Goal: Information Seeking & Learning: Find specific fact

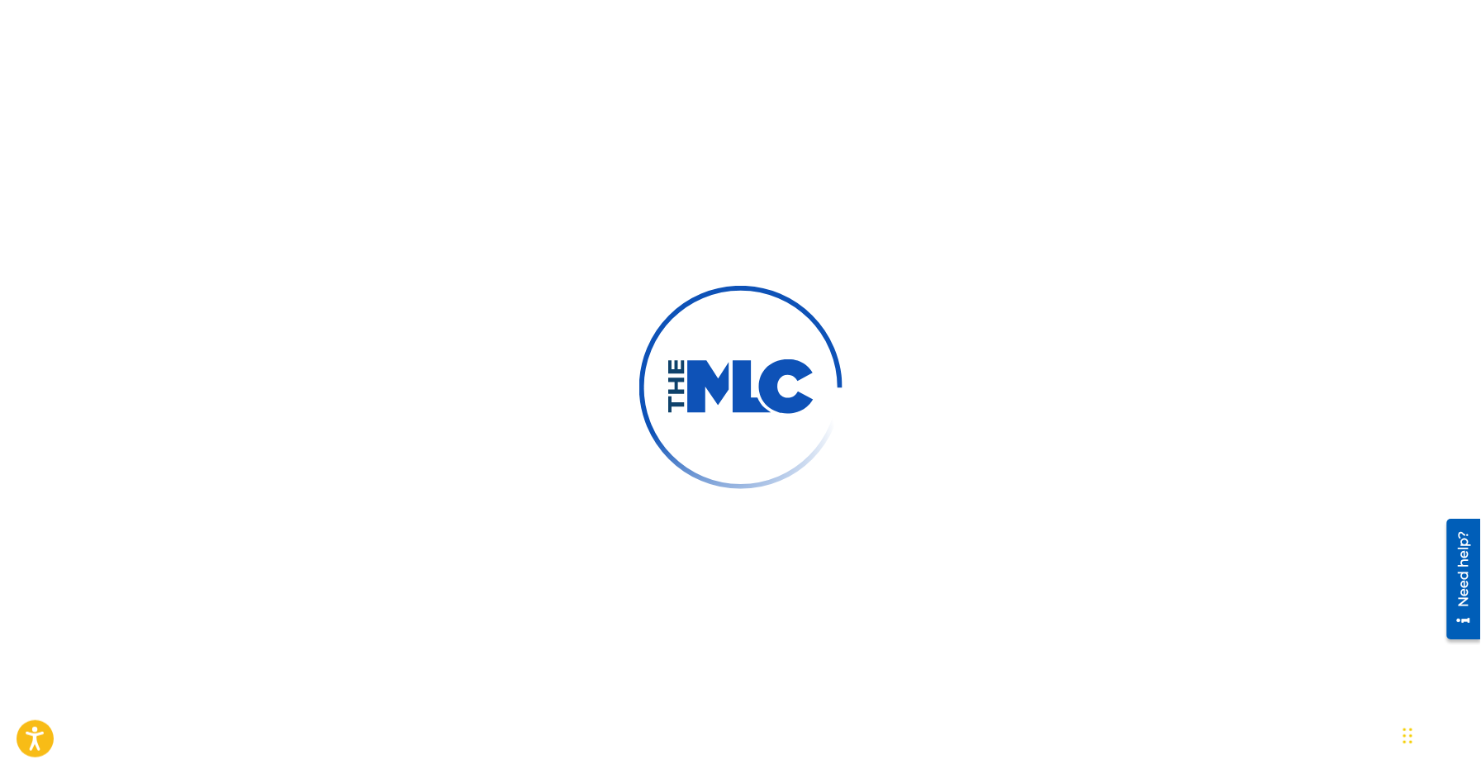
scroll to position [1, 0]
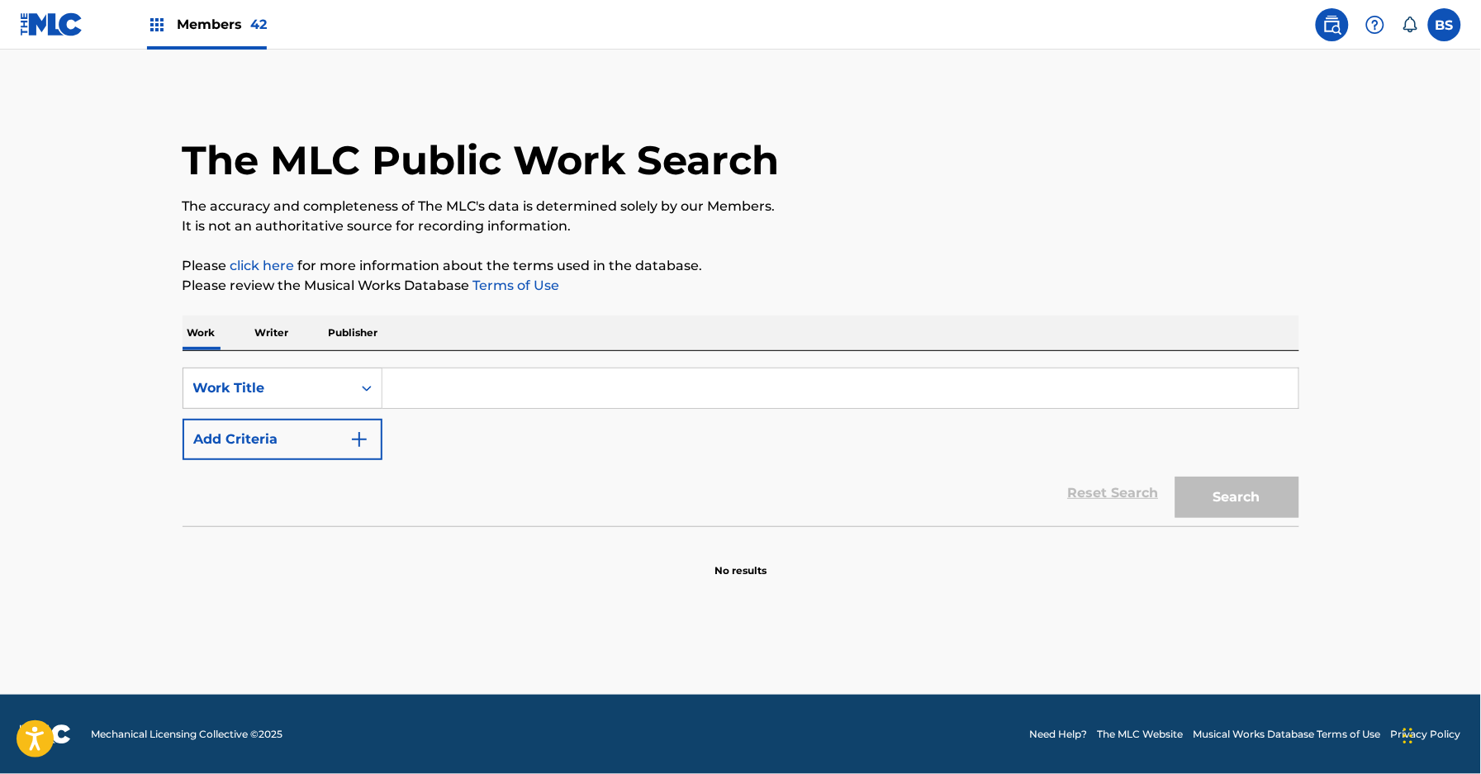
click at [227, 20] on span "Members 42" at bounding box center [222, 24] width 90 height 19
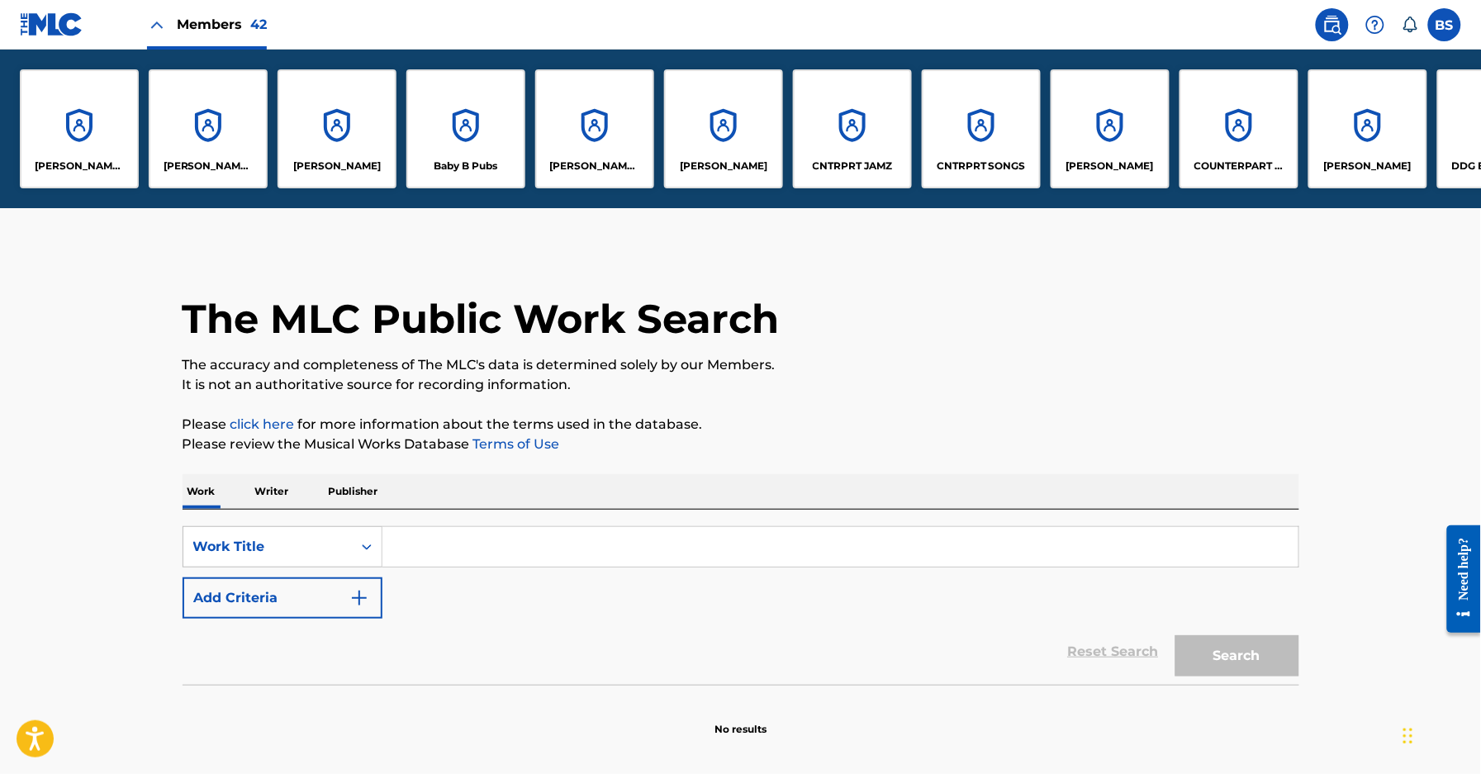
click at [870, 137] on div "CNTRPRT JAMZ" at bounding box center [852, 128] width 119 height 119
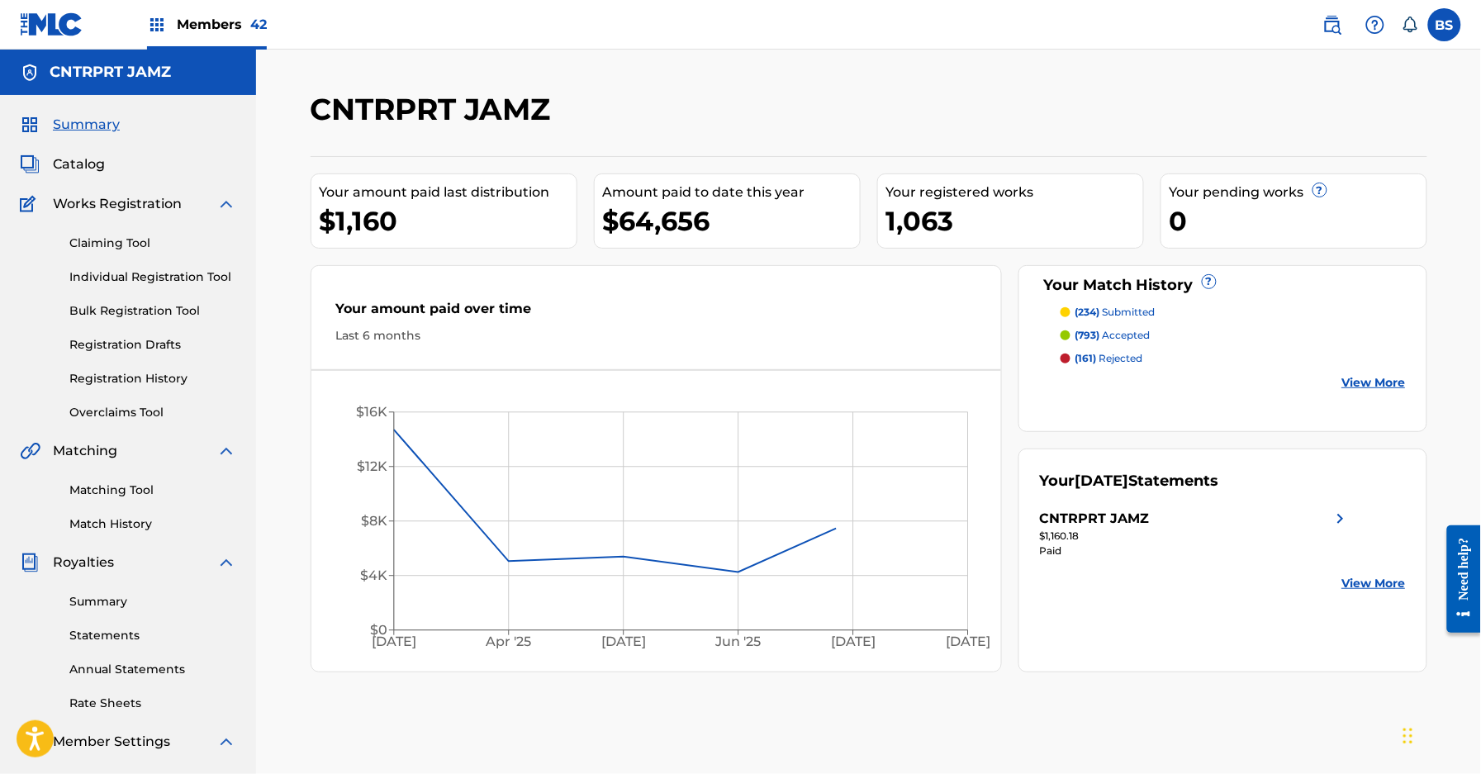
click at [121, 493] on link "Matching Tool" at bounding box center [152, 489] width 167 height 17
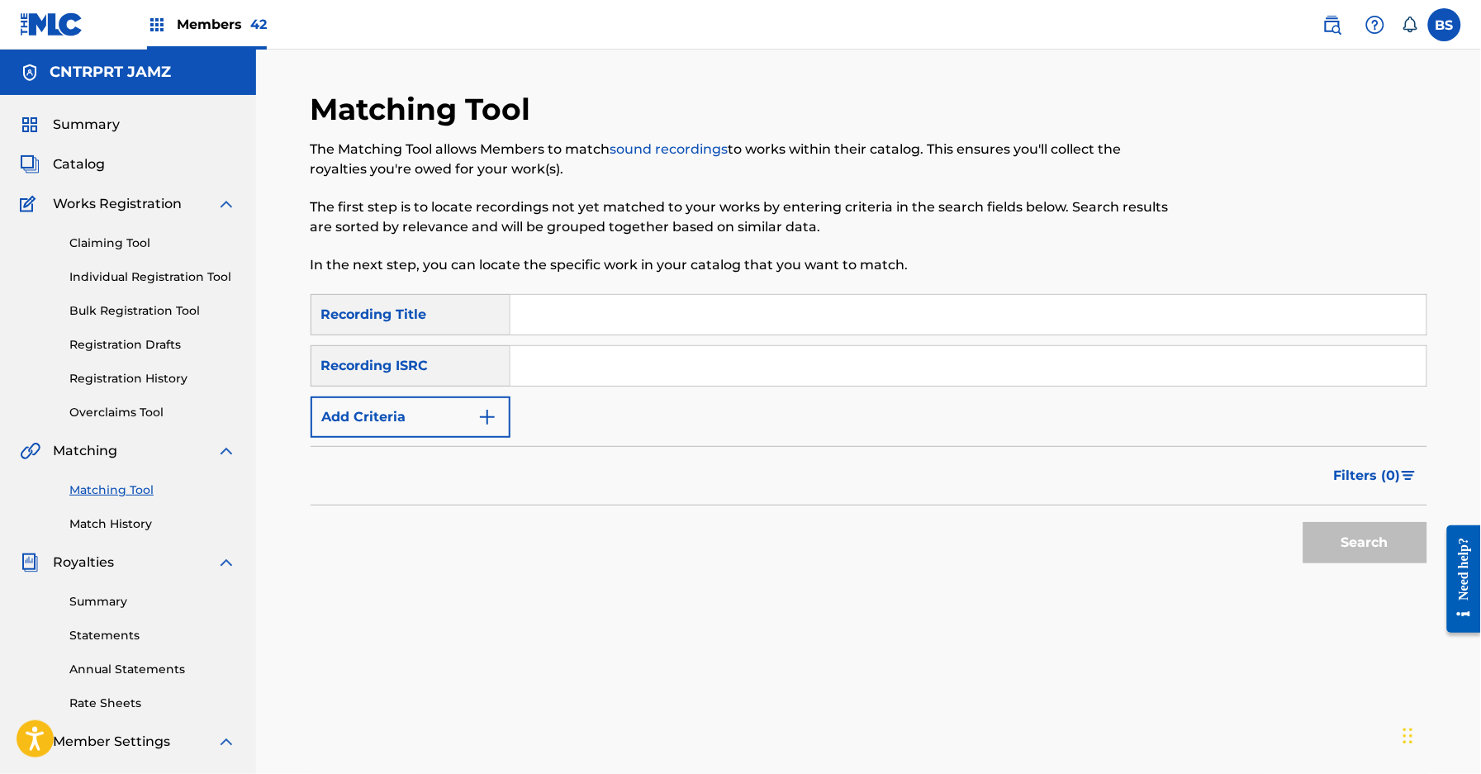
click at [1384, 462] on button "Filters ( 0 )" at bounding box center [1375, 475] width 103 height 41
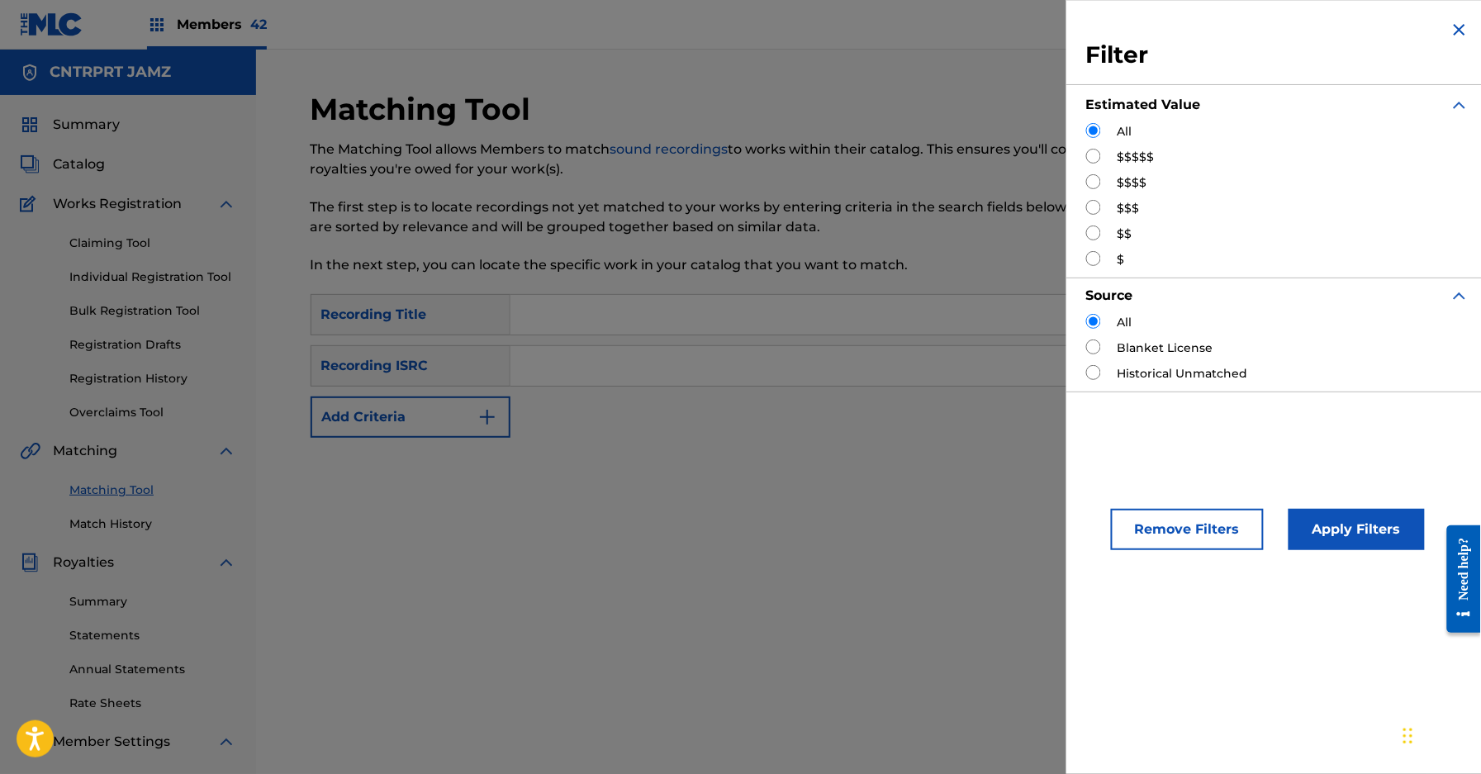
click at [1116, 157] on div "$$$$$" at bounding box center [1277, 157] width 383 height 17
click at [1098, 154] on input "Search Form" at bounding box center [1093, 156] width 15 height 15
radio input "true"
drag, startPoint x: 1376, startPoint y: 538, endPoint x: 918, endPoint y: 505, distance: 458.8
click at [1375, 539] on button "Apply Filters" at bounding box center [1356, 529] width 136 height 41
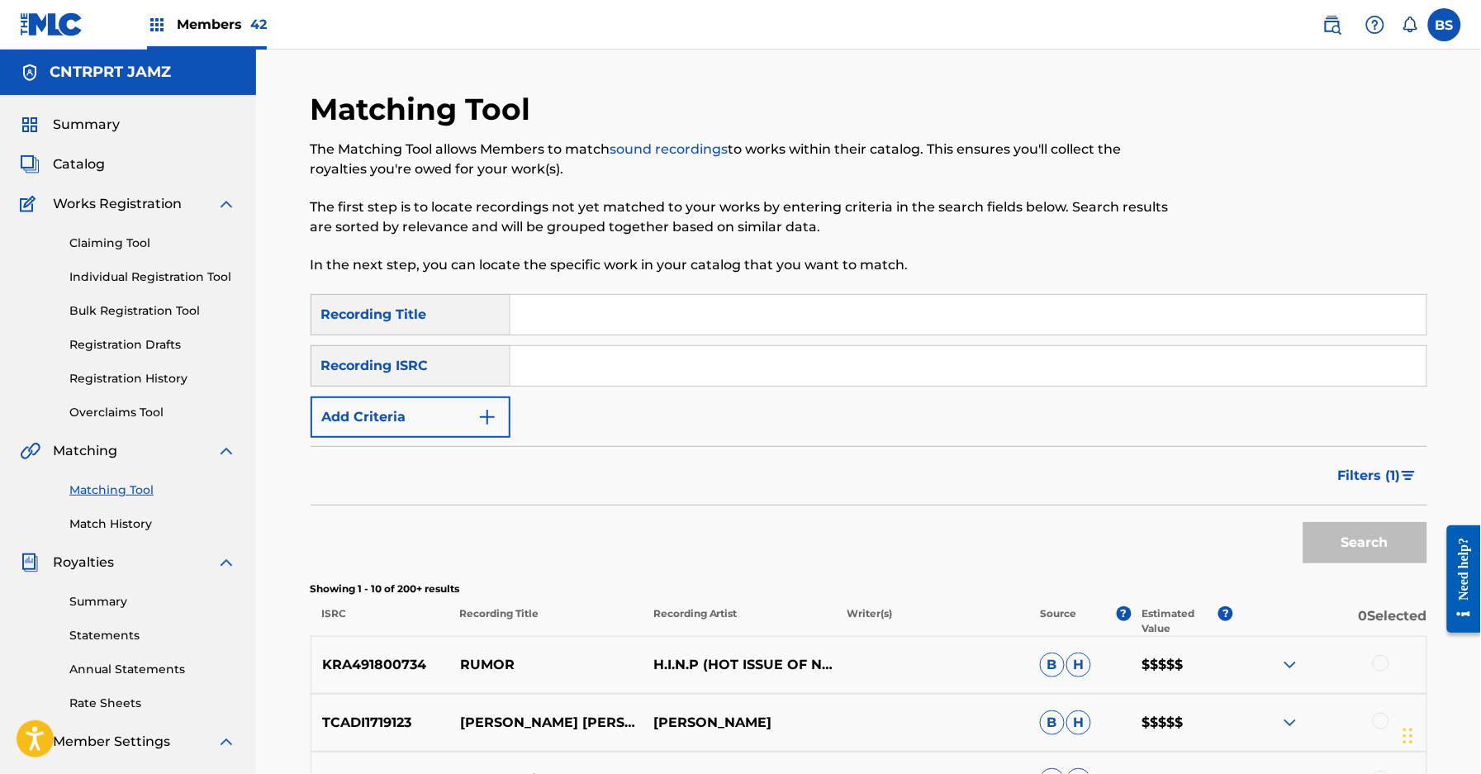
click at [434, 364] on div "Recording ISRC" at bounding box center [411, 365] width 200 height 41
click at [392, 422] on button "Add Criteria" at bounding box center [411, 416] width 200 height 41
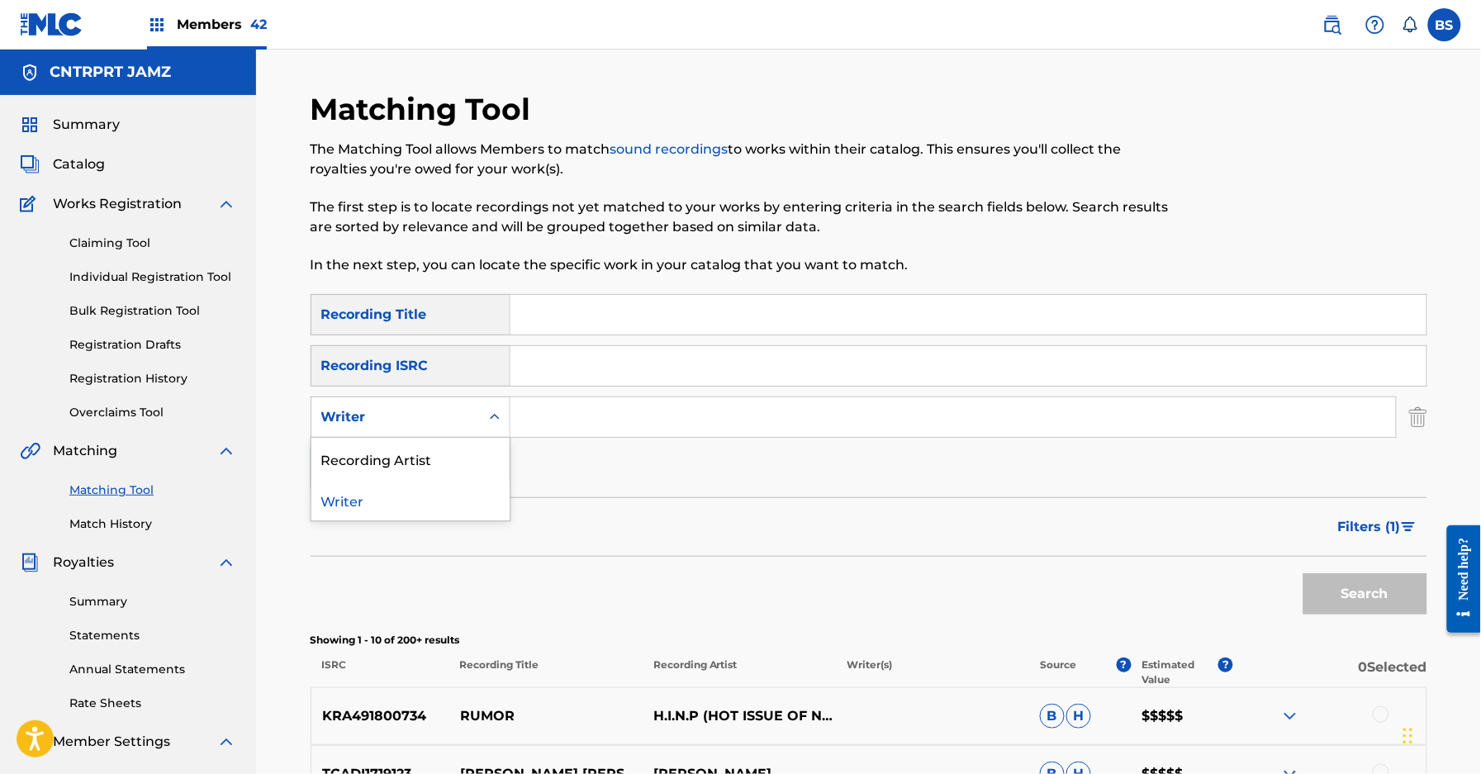
drag, startPoint x: 401, startPoint y: 419, endPoint x: 395, endPoint y: 472, distance: 53.3
click at [401, 420] on div "Writer" at bounding box center [395, 417] width 149 height 20
drag, startPoint x: 395, startPoint y: 472, endPoint x: 526, endPoint y: 441, distance: 134.8
click at [396, 472] on div "Recording Artist" at bounding box center [410, 458] width 198 height 41
click at [669, 391] on div "SearchWithCriteria404f204b-778c-43f2-8b46-b6122155de68 Recording Title SearchWi…" at bounding box center [869, 391] width 1117 height 195
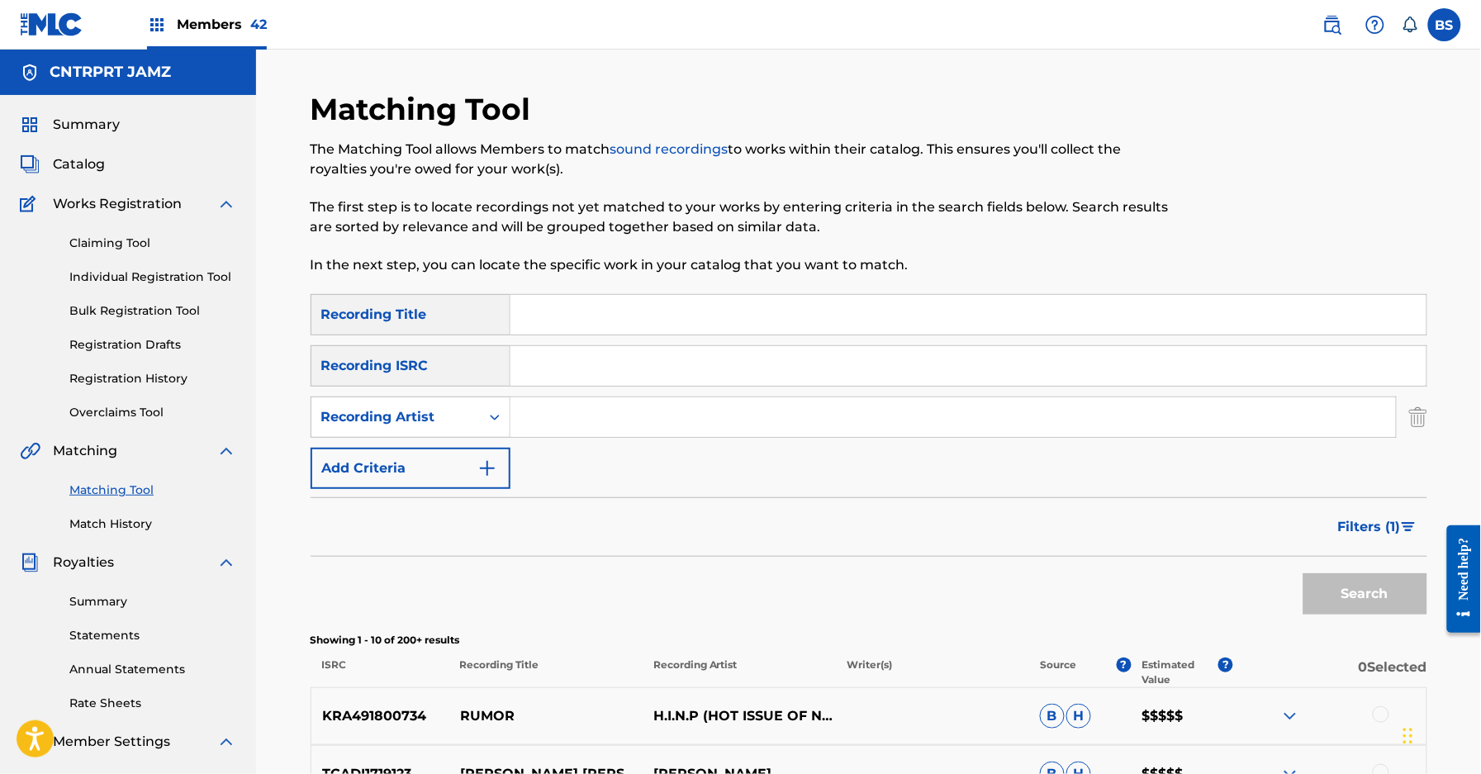
click at [640, 420] on input "Search Form" at bounding box center [952, 417] width 885 height 40
paste input "CèJae"
type input "CèJae"
click at [1389, 591] on button "Search" at bounding box center [1365, 593] width 124 height 41
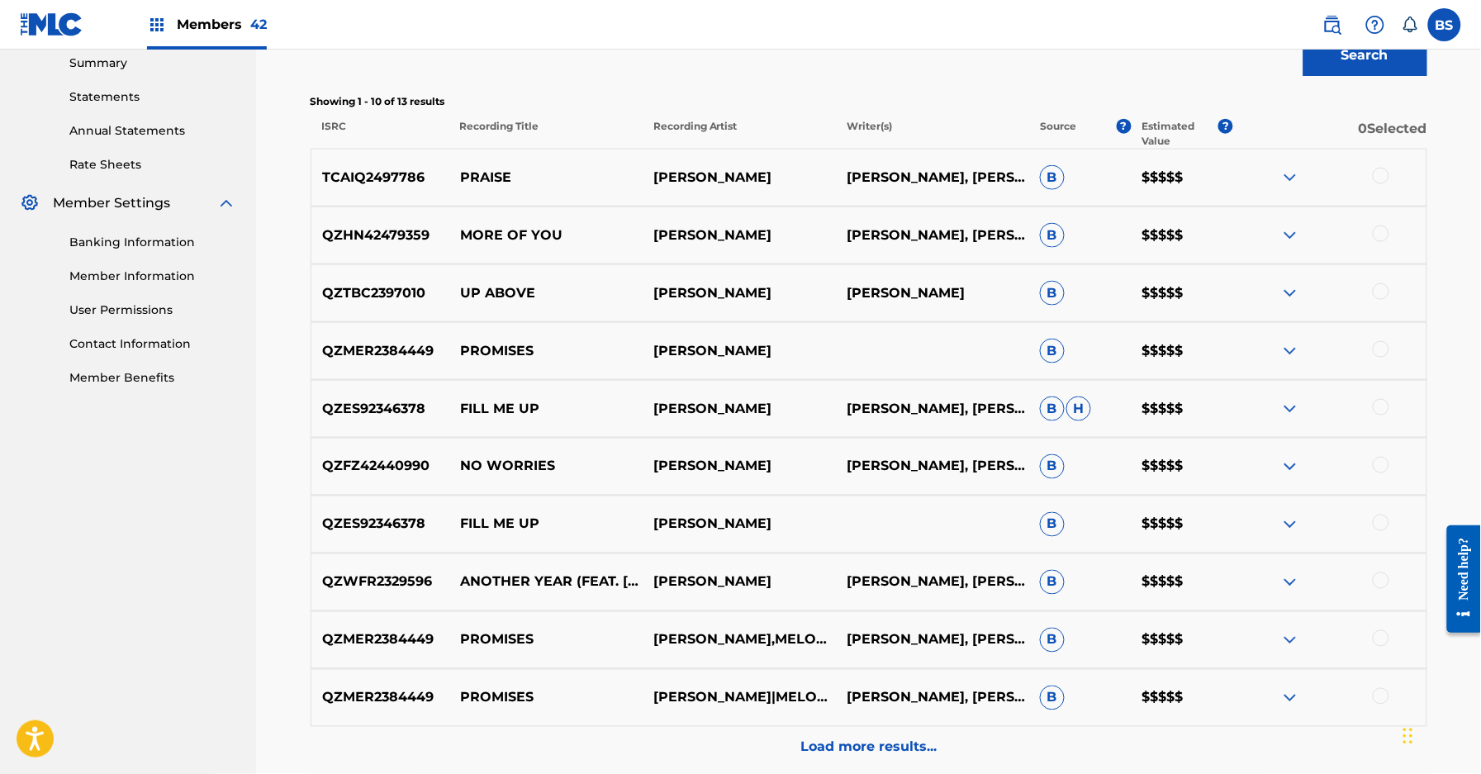
scroll to position [524, 0]
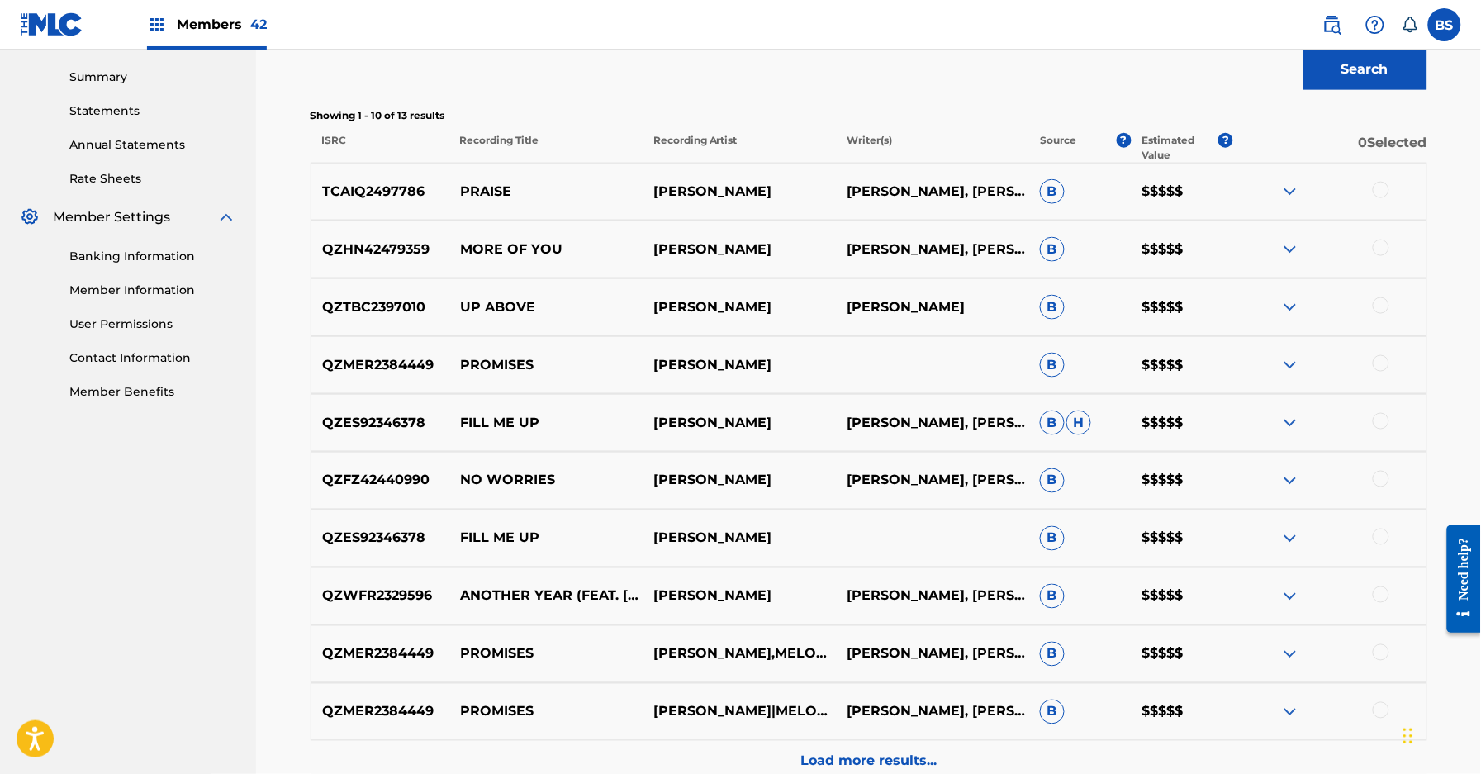
click at [1293, 422] on img at bounding box center [1290, 423] width 20 height 20
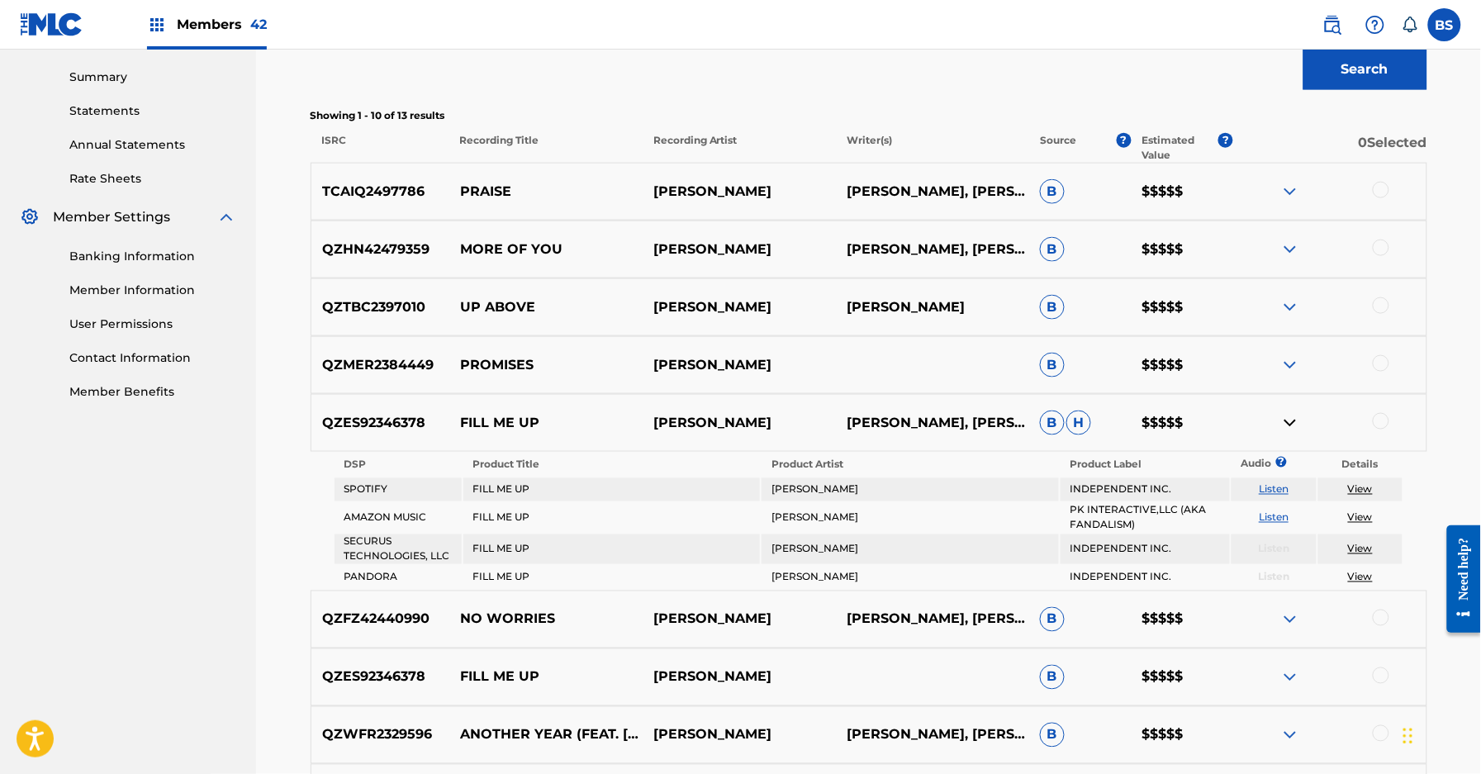
click at [1293, 422] on img at bounding box center [1290, 423] width 20 height 20
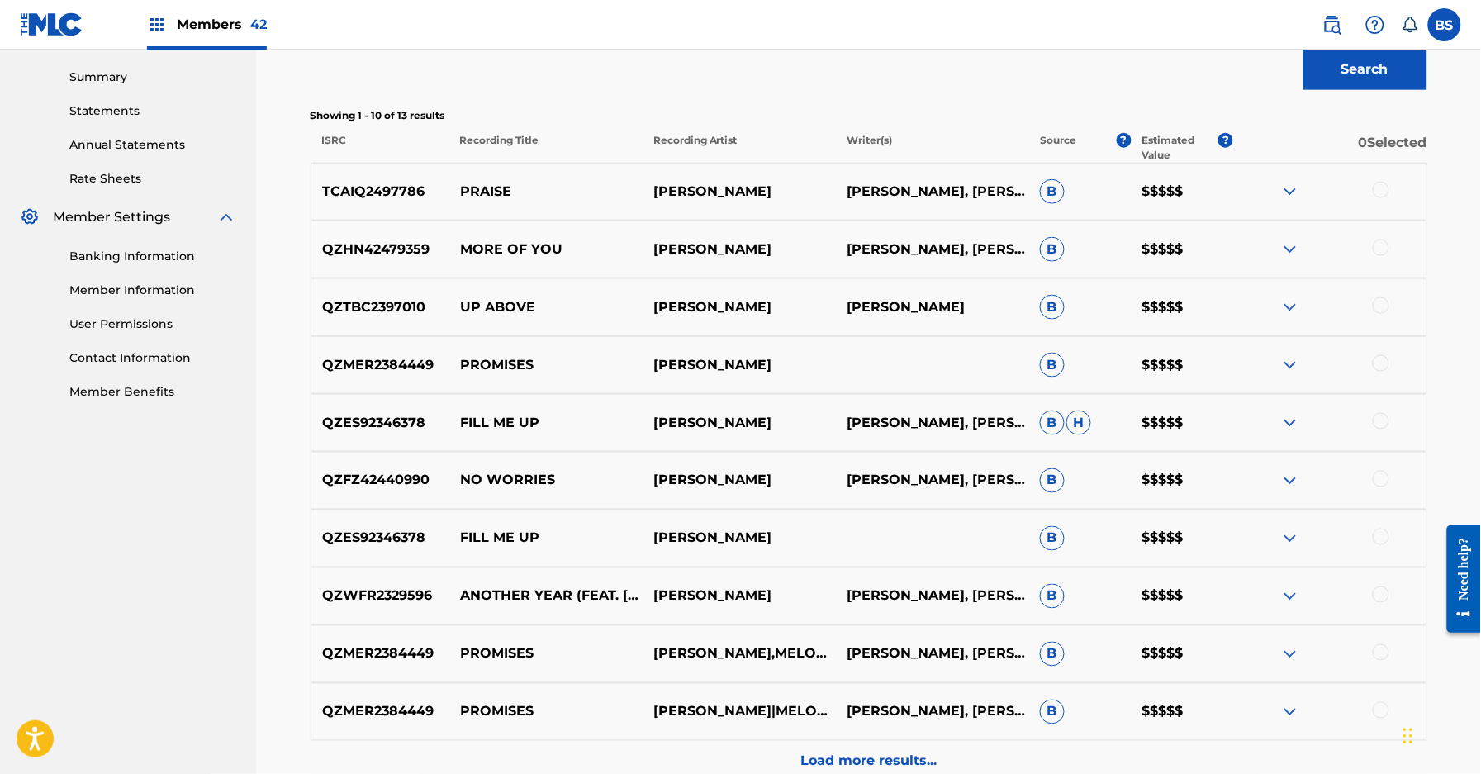
scroll to position [0, 0]
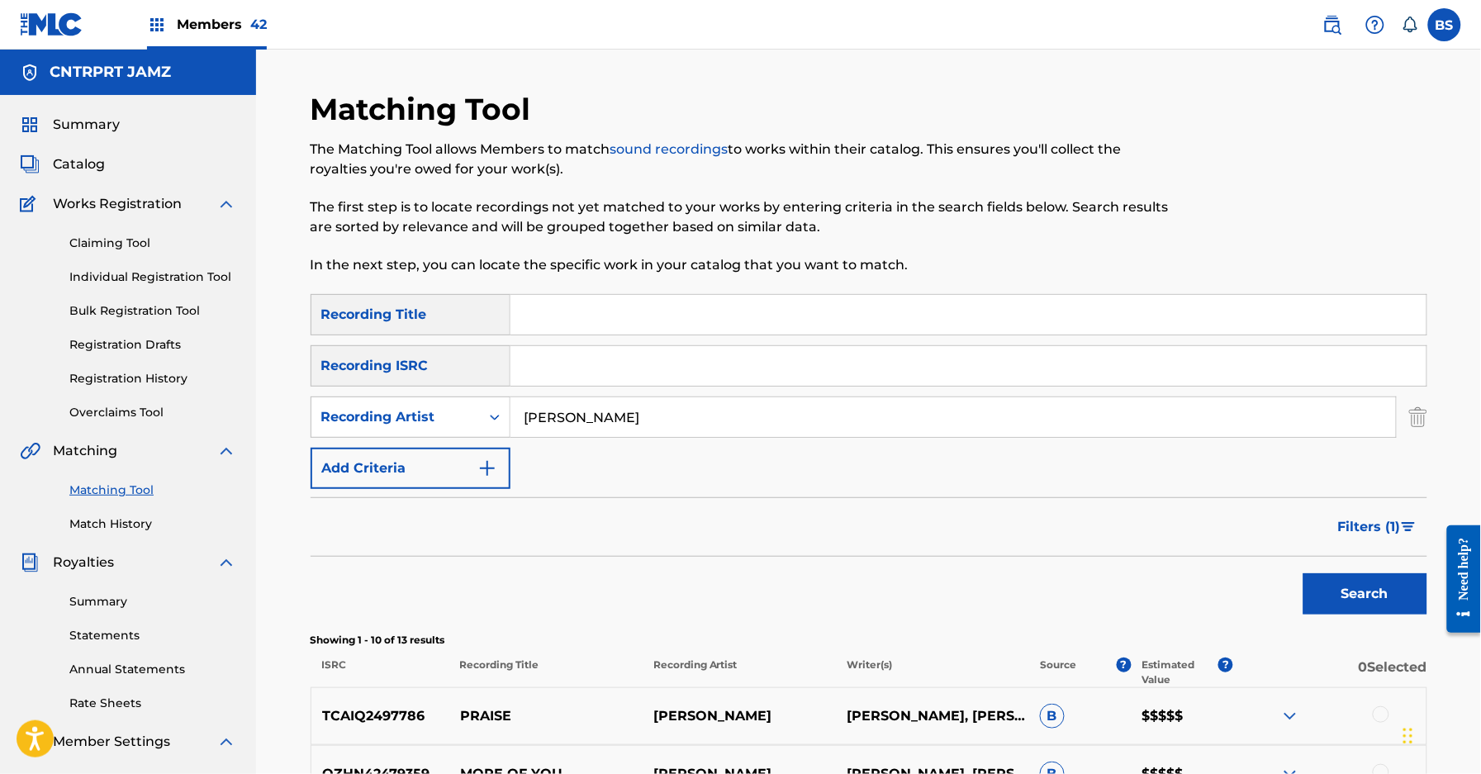
click at [1325, 30] on img at bounding box center [1332, 25] width 20 height 20
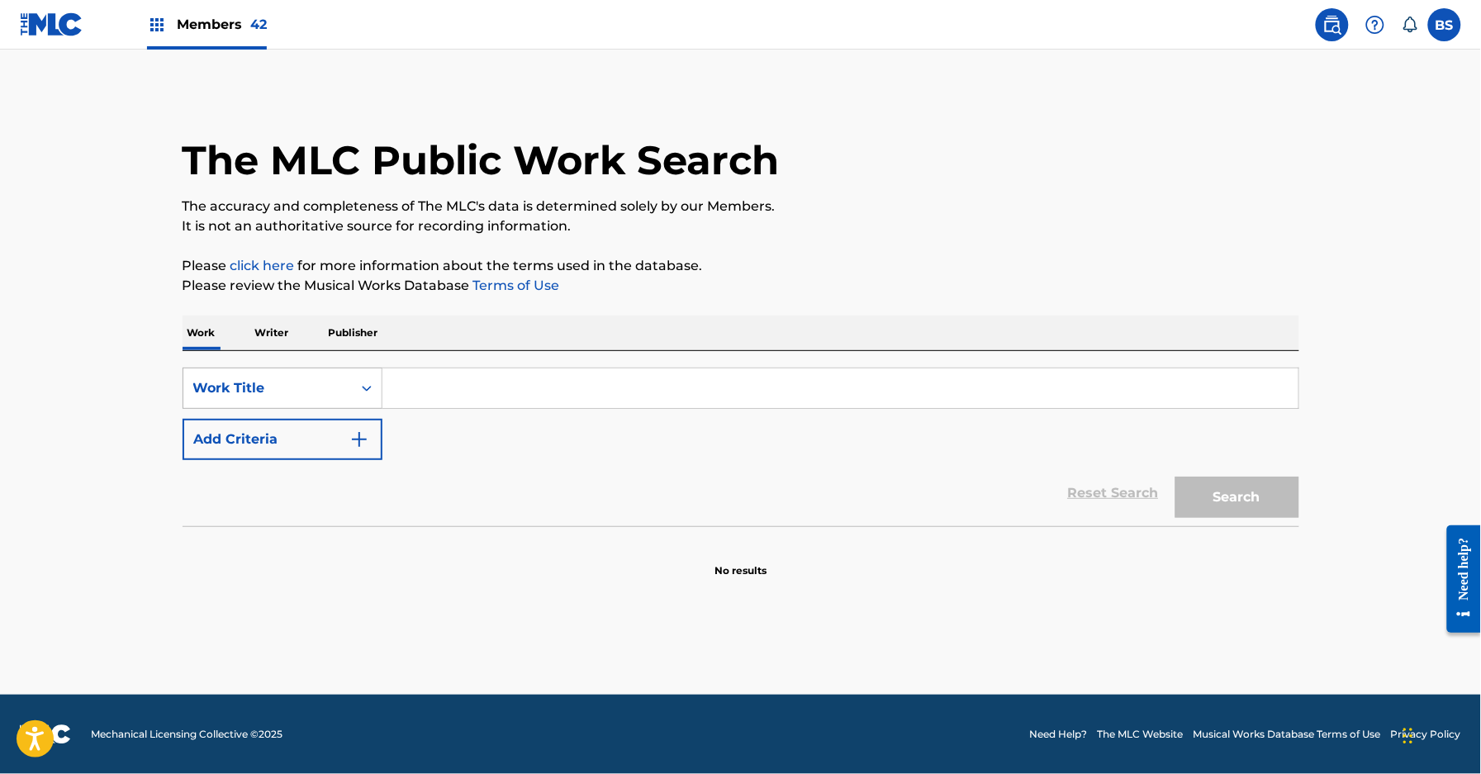
click at [262, 386] on div "Work Title" at bounding box center [267, 388] width 149 height 20
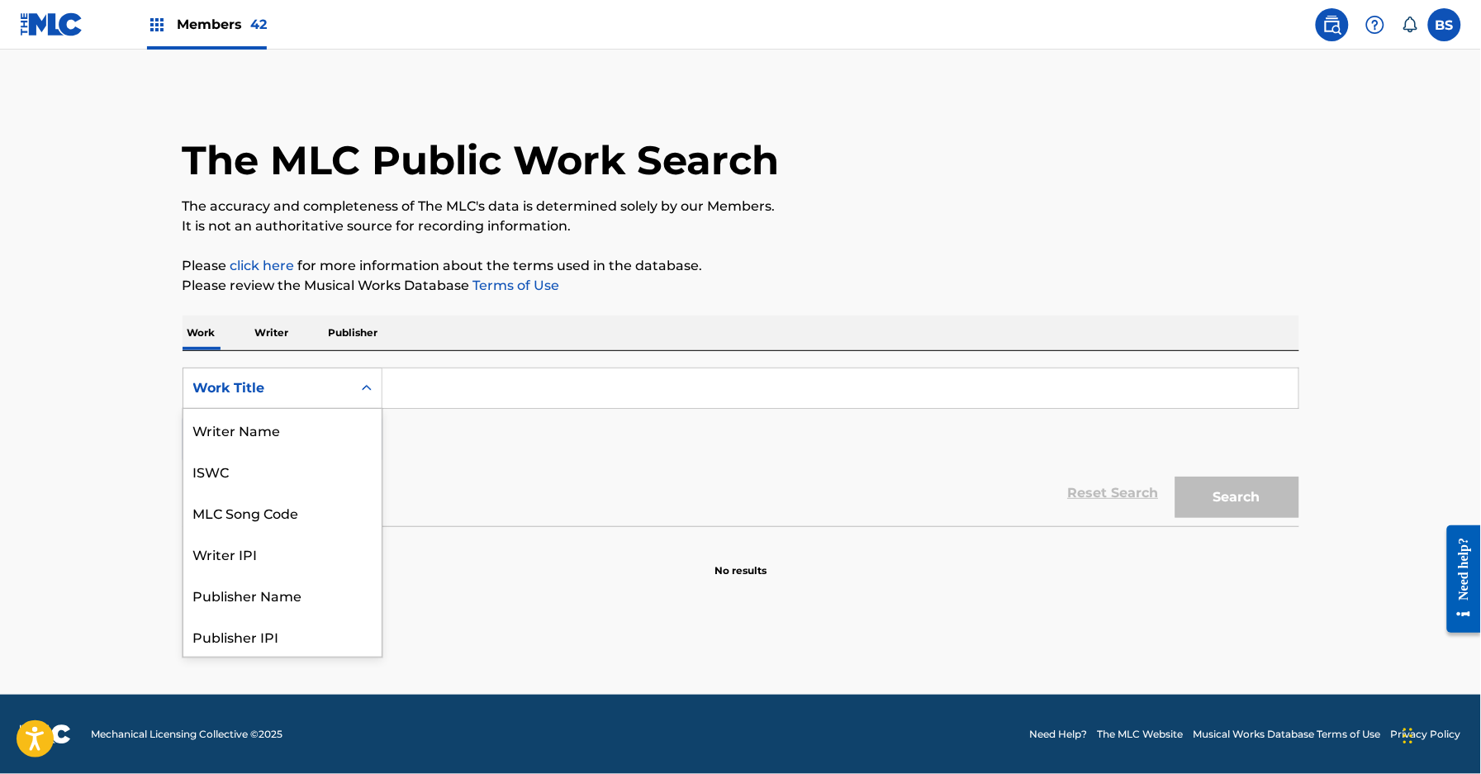
scroll to position [83, 0]
drag, startPoint x: 283, startPoint y: 436, endPoint x: 294, endPoint y: 436, distance: 10.7
click at [283, 436] on div "MLC Song Code" at bounding box center [282, 429] width 198 height 41
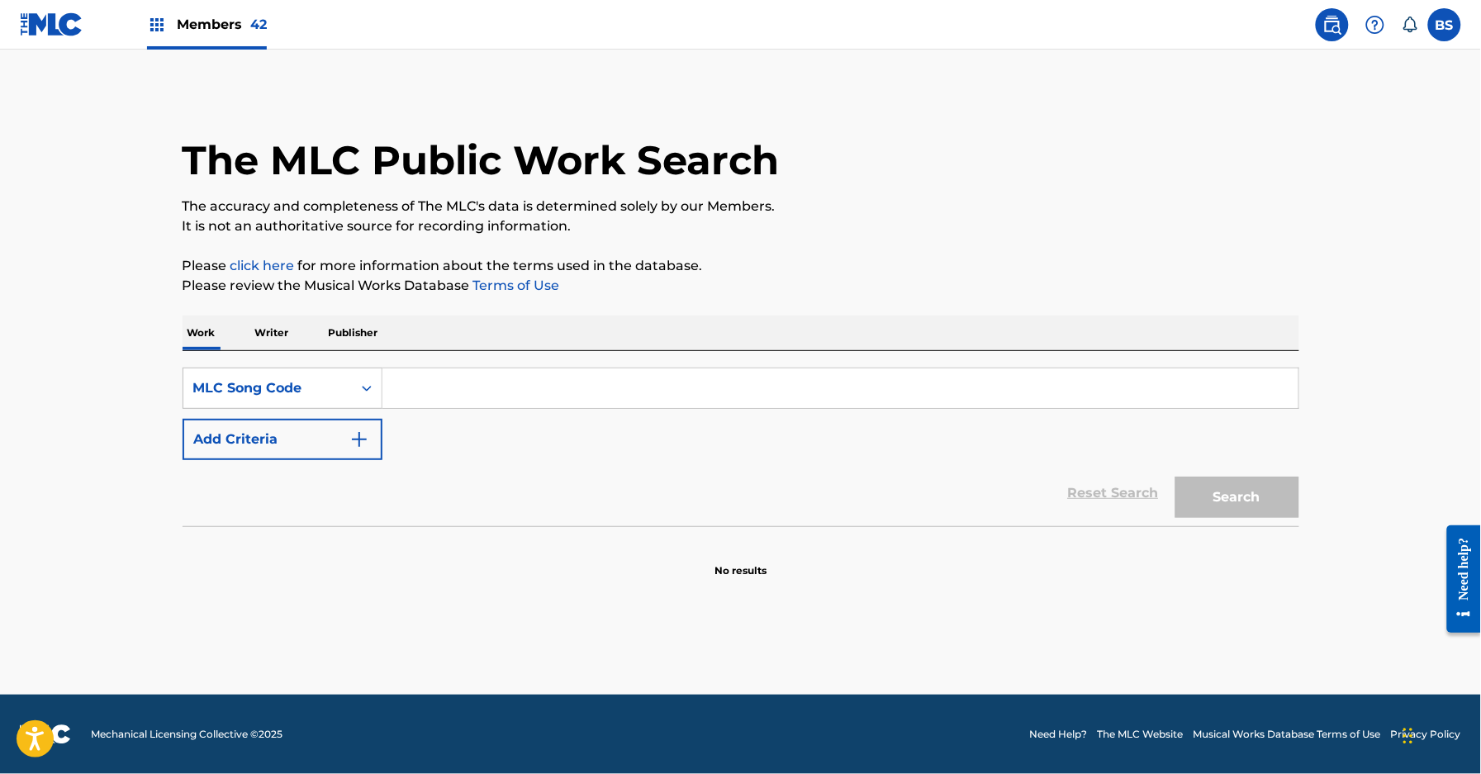
click at [438, 399] on input "Search Form" at bounding box center [840, 388] width 916 height 40
type input "DQ2RDN"
drag, startPoint x: 1261, startPoint y: 503, endPoint x: 700, endPoint y: 510, distance: 560.8
click at [1261, 503] on button "Search" at bounding box center [1237, 497] width 124 height 41
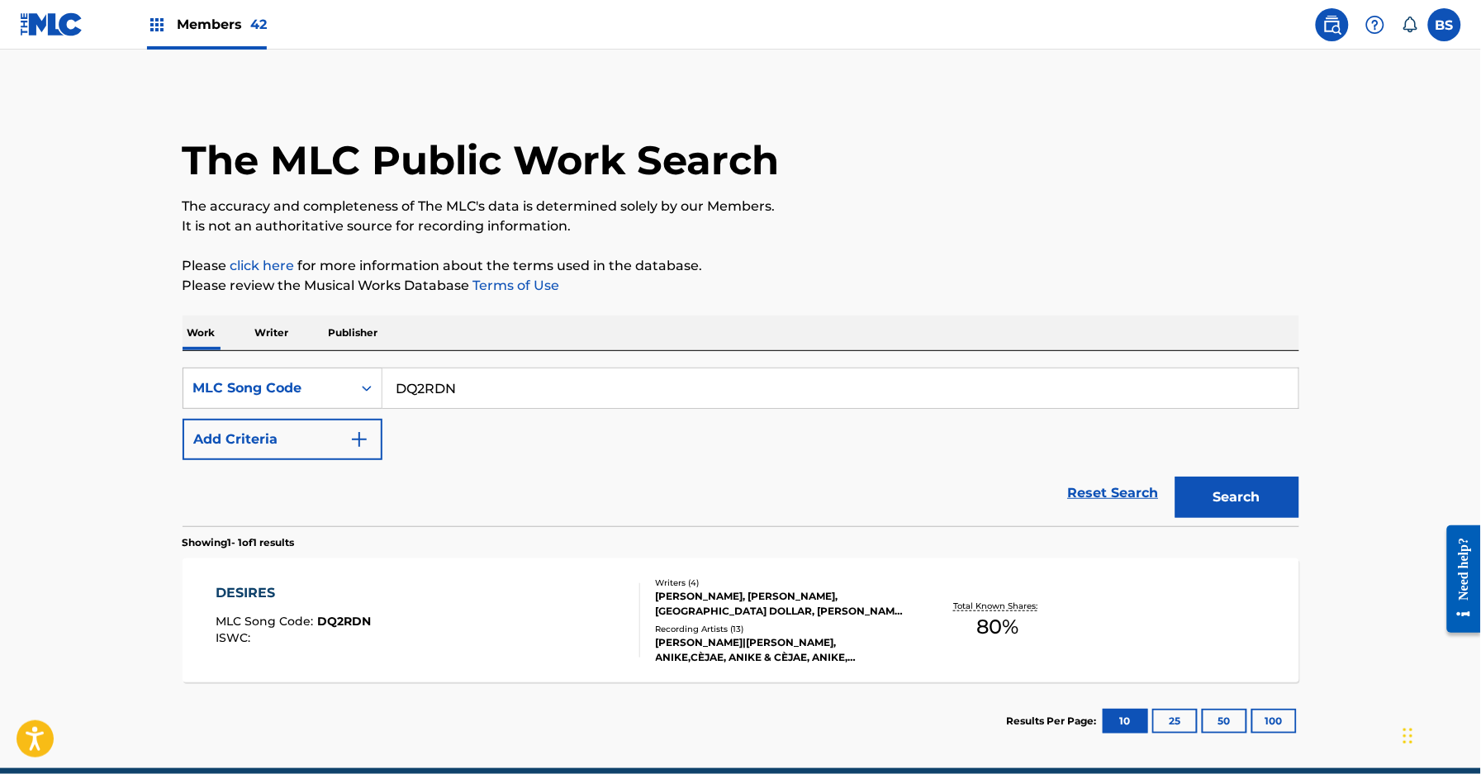
scroll to position [73, 0]
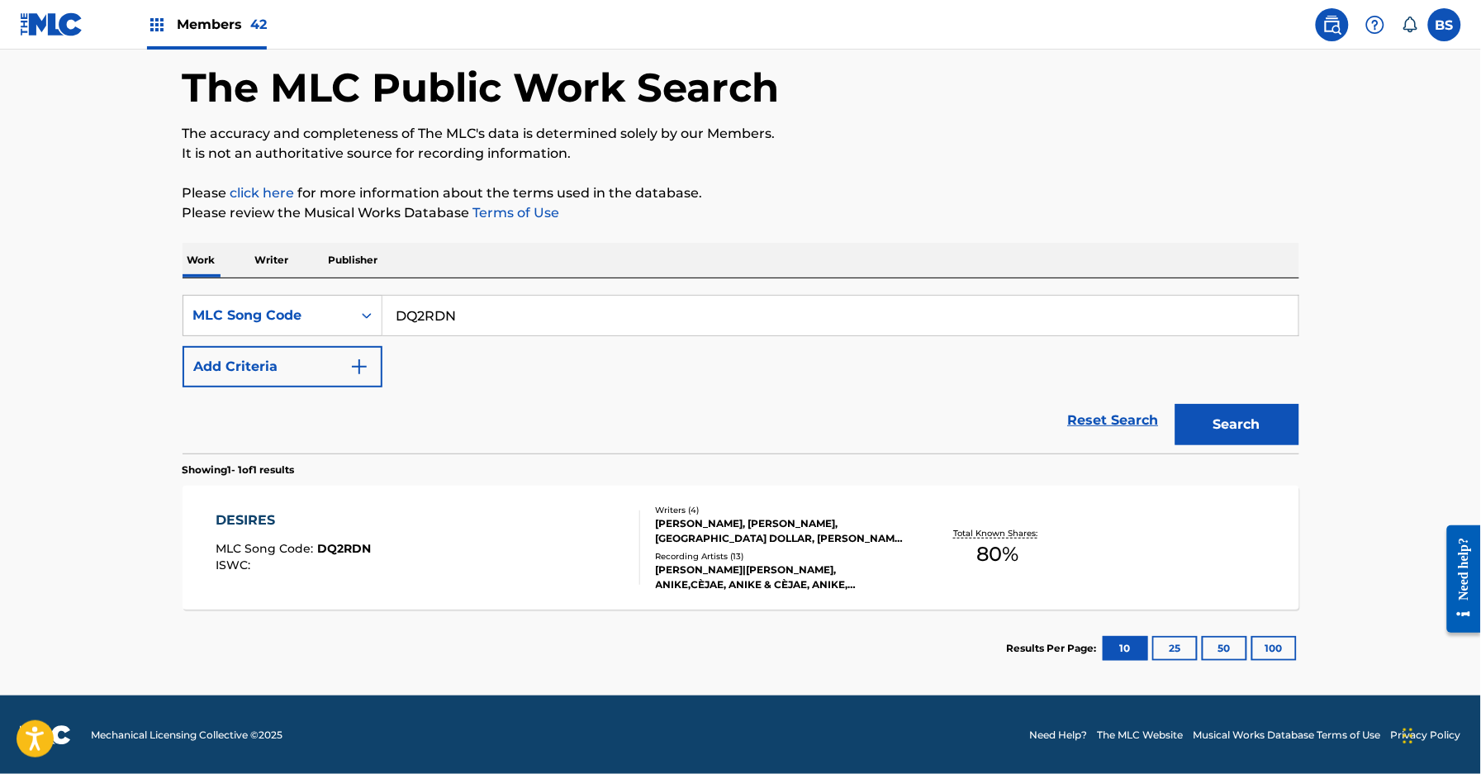
click at [605, 517] on div "DESIRES MLC Song Code : DQ2RDN ISWC :" at bounding box center [428, 547] width 424 height 74
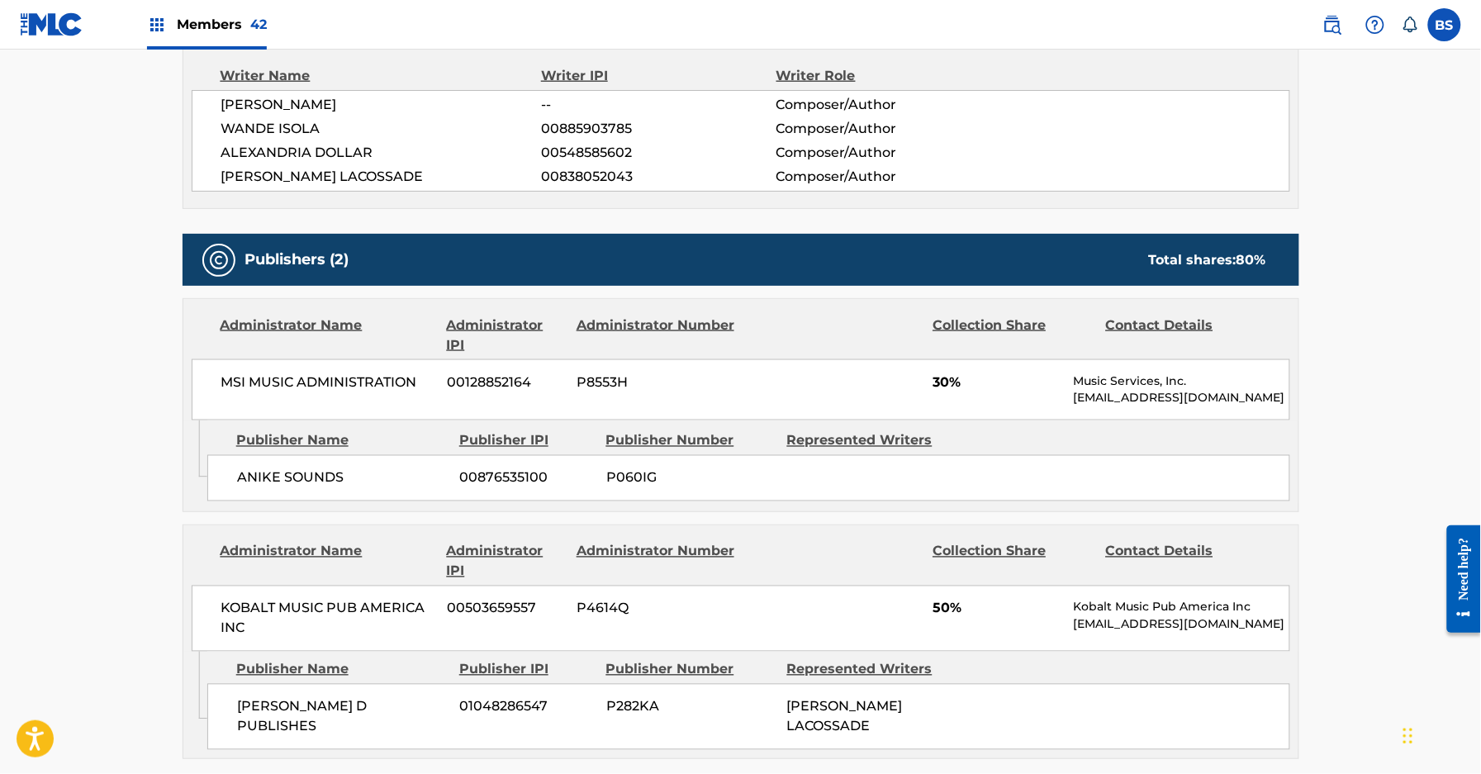
scroll to position [600, 0]
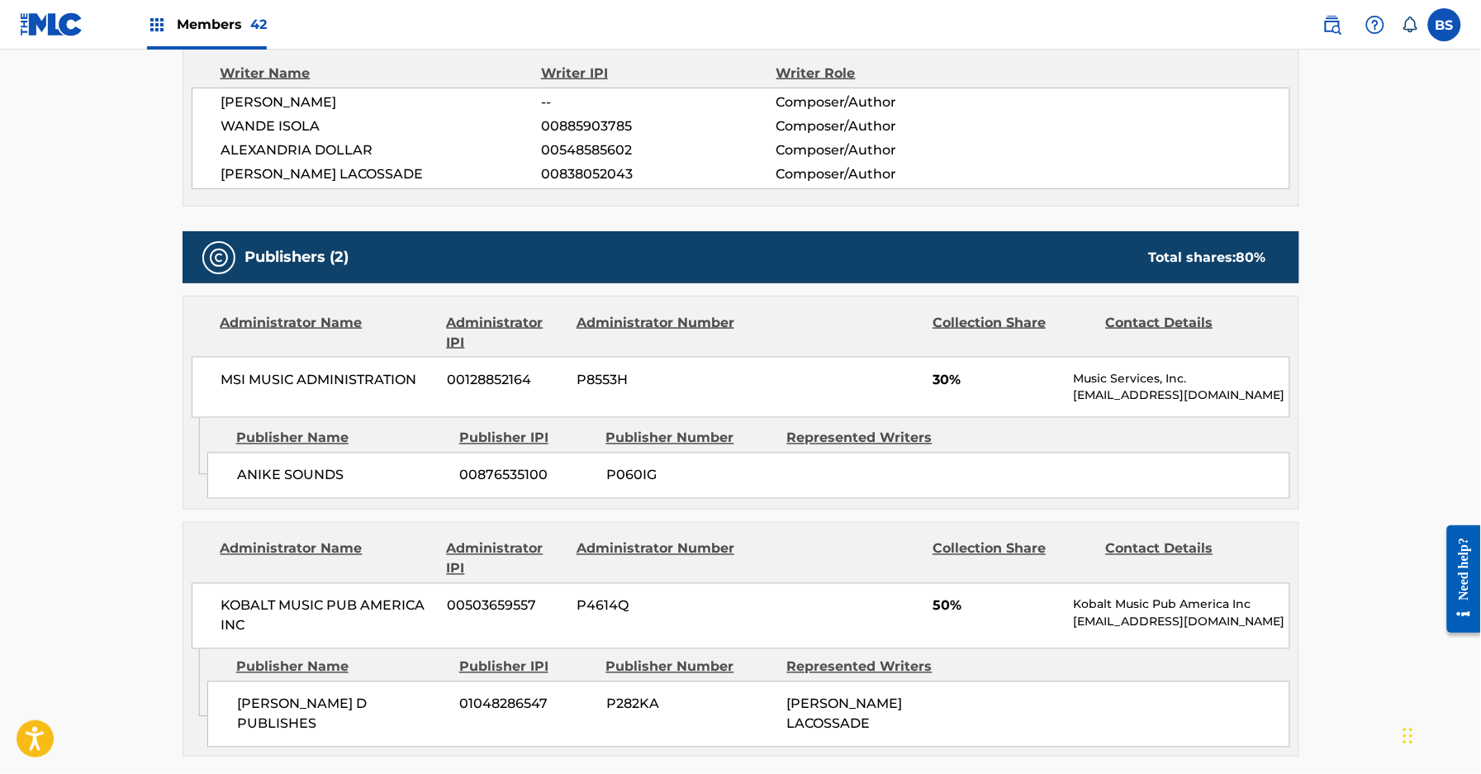
click at [330, 469] on span "ANIKE SOUNDS" at bounding box center [342, 476] width 211 height 20
copy div "ANIKE SOUNDS"
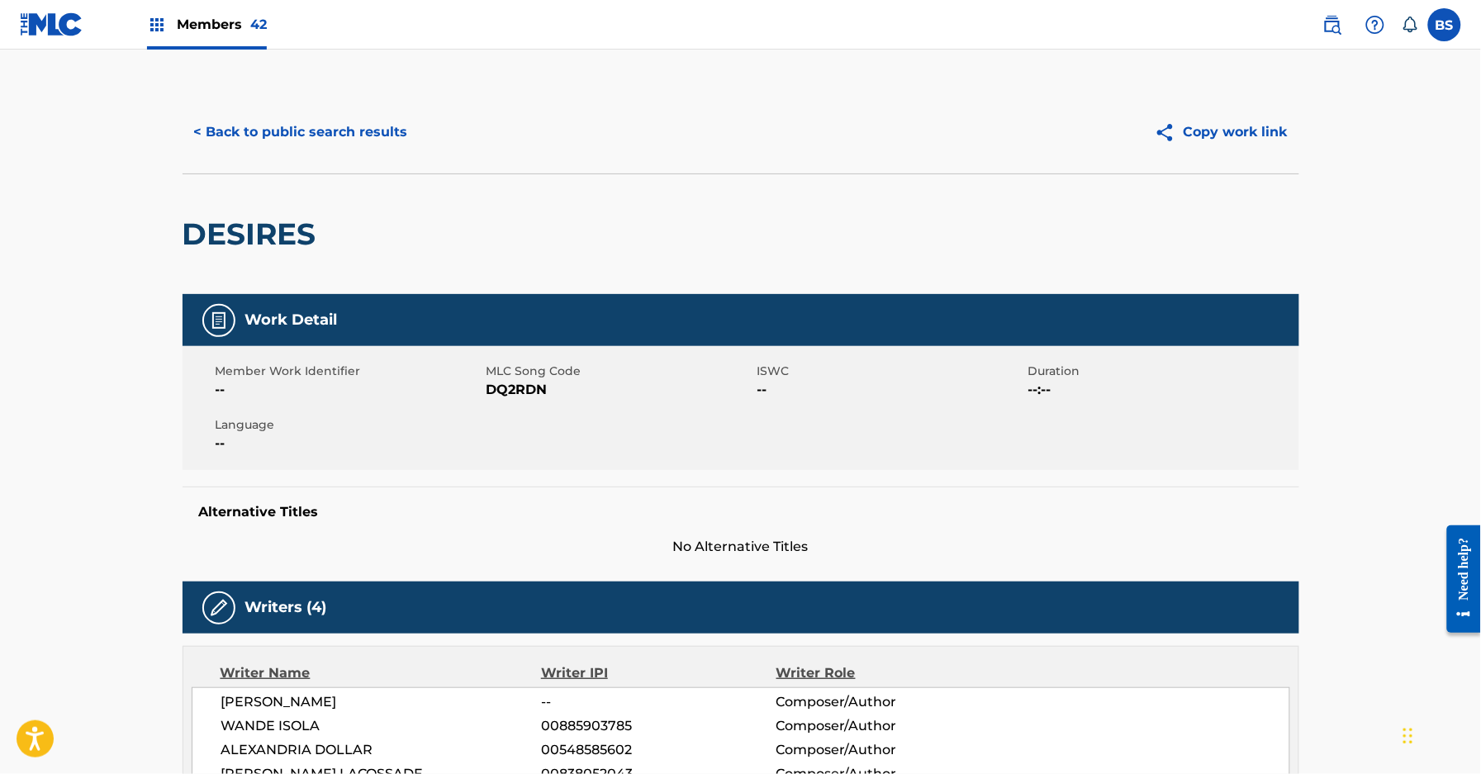
click at [350, 130] on button "< Back to public search results" at bounding box center [301, 131] width 237 height 41
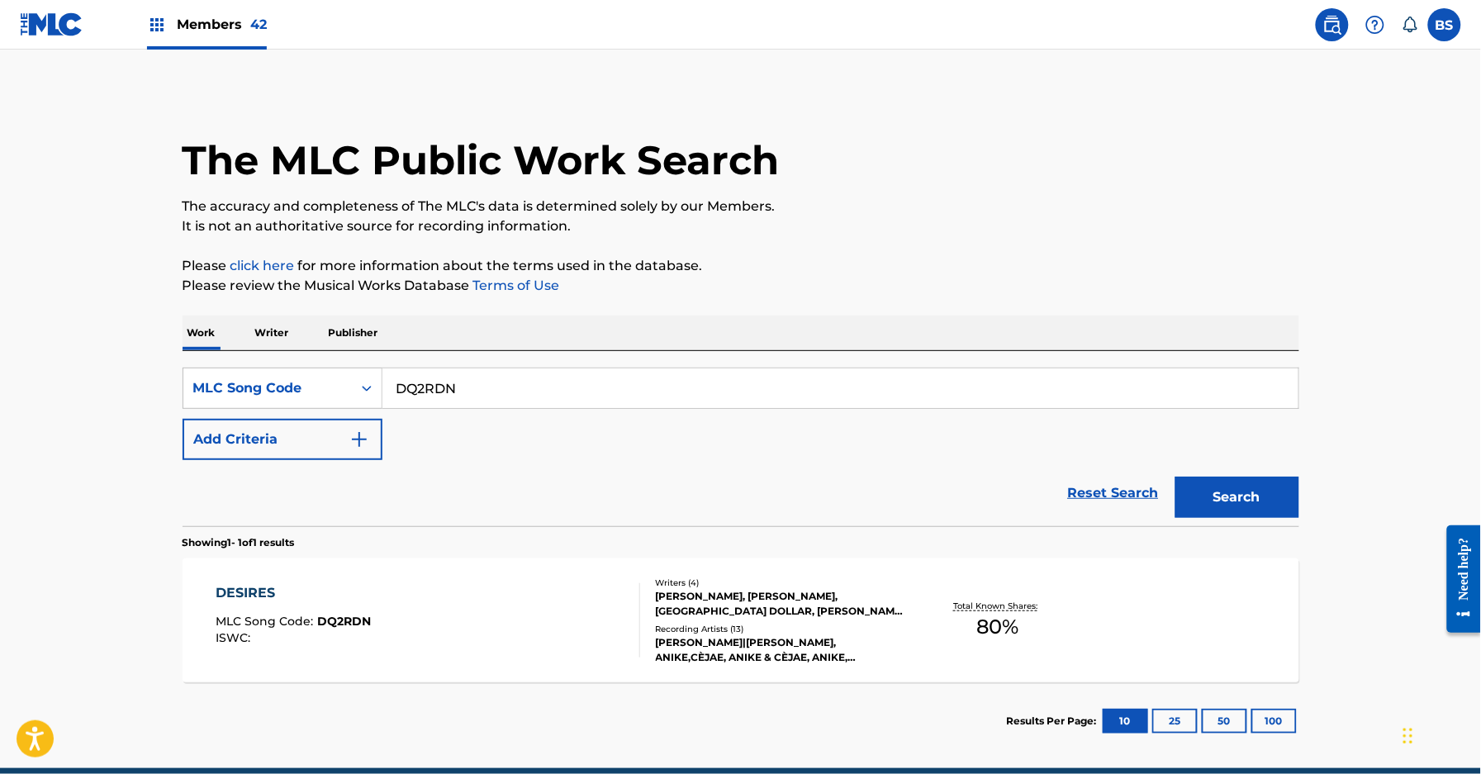
scroll to position [30, 0]
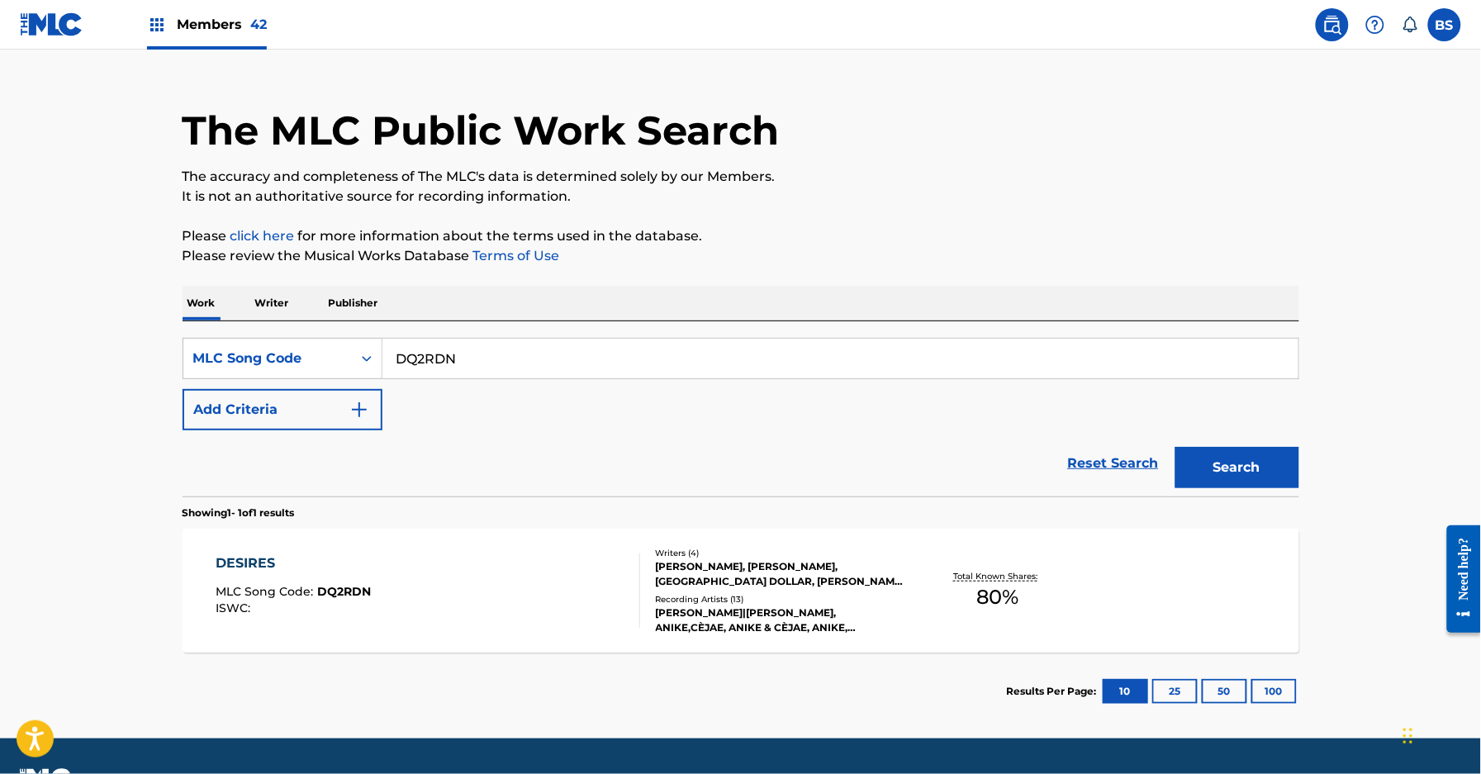
click at [361, 297] on p "Publisher" at bounding box center [353, 303] width 59 height 35
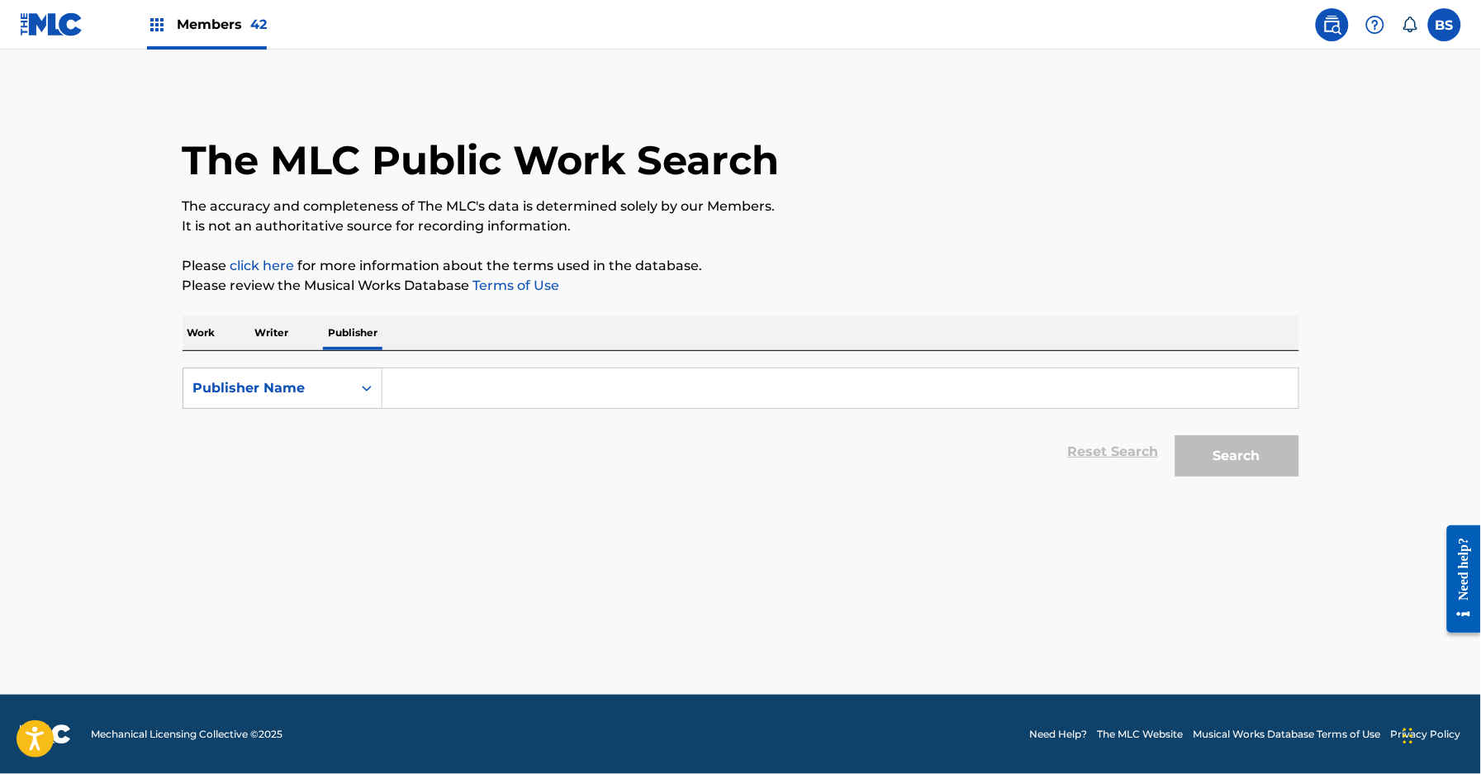
click at [446, 385] on input "Search Form" at bounding box center [840, 388] width 916 height 40
paste input "ANIKE SOUNDS"
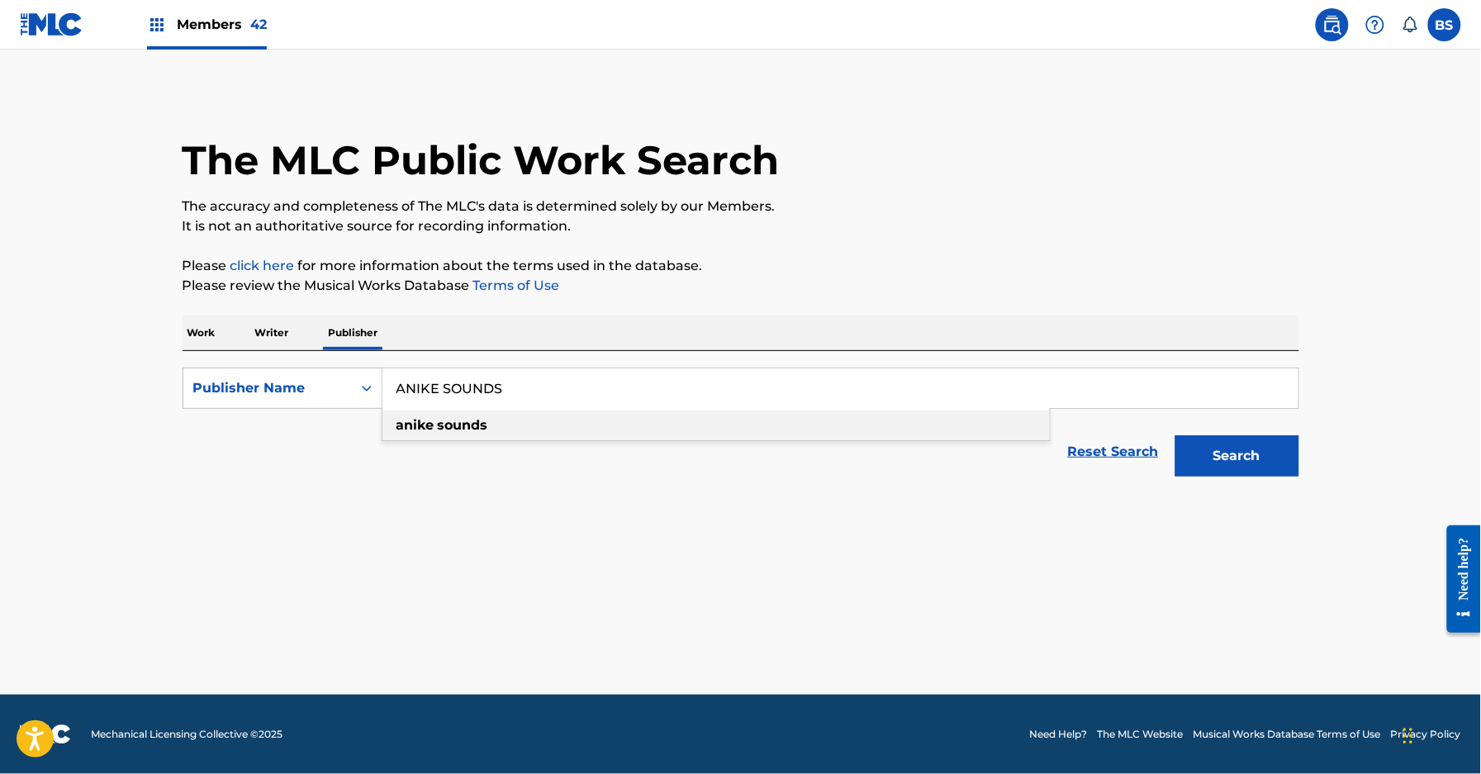
drag, startPoint x: 416, startPoint y: 415, endPoint x: 481, endPoint y: 424, distance: 65.2
click at [417, 415] on div "anike sounds" at bounding box center [715, 425] width 667 height 30
type input "anike sounds"
click at [1246, 440] on button "Search" at bounding box center [1237, 455] width 124 height 41
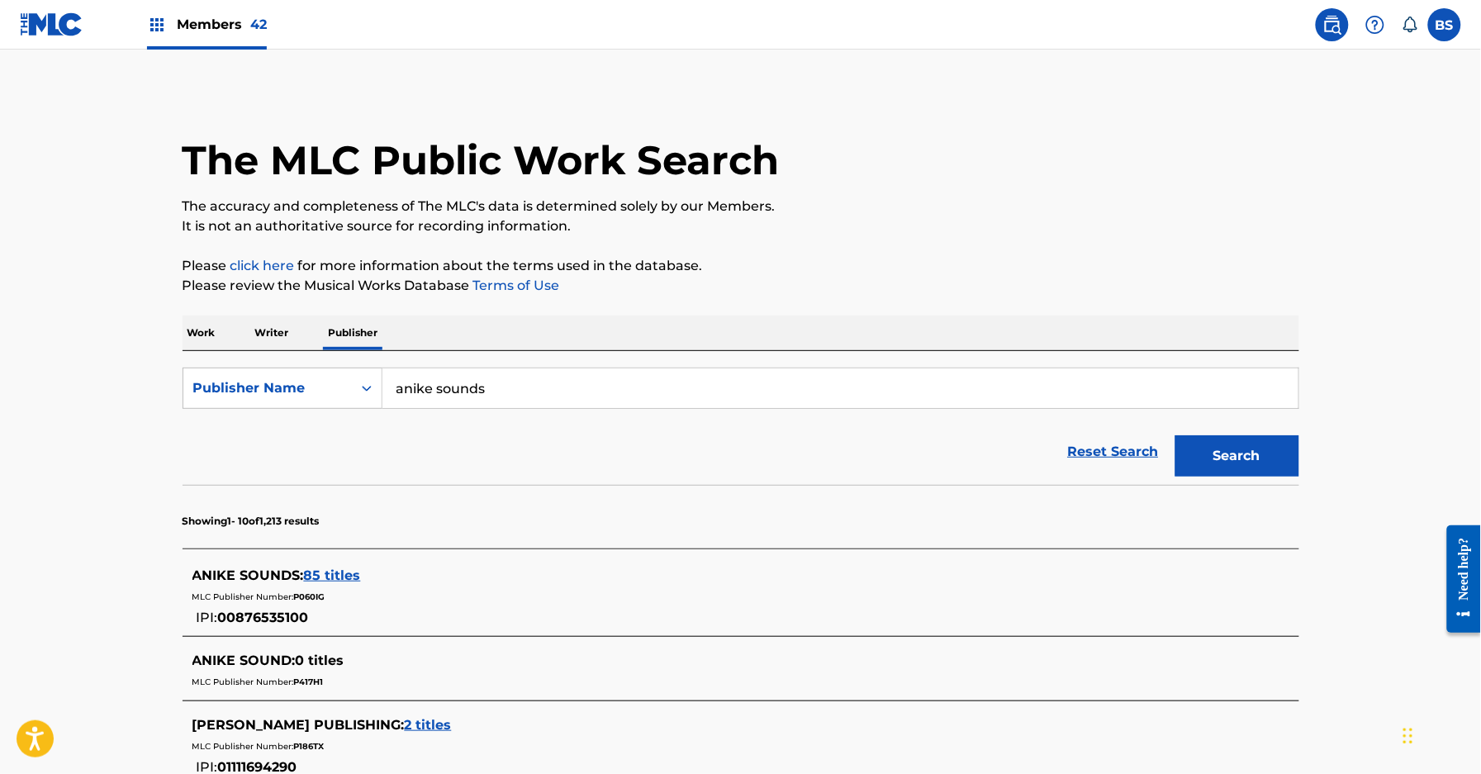
scroll to position [6, 0]
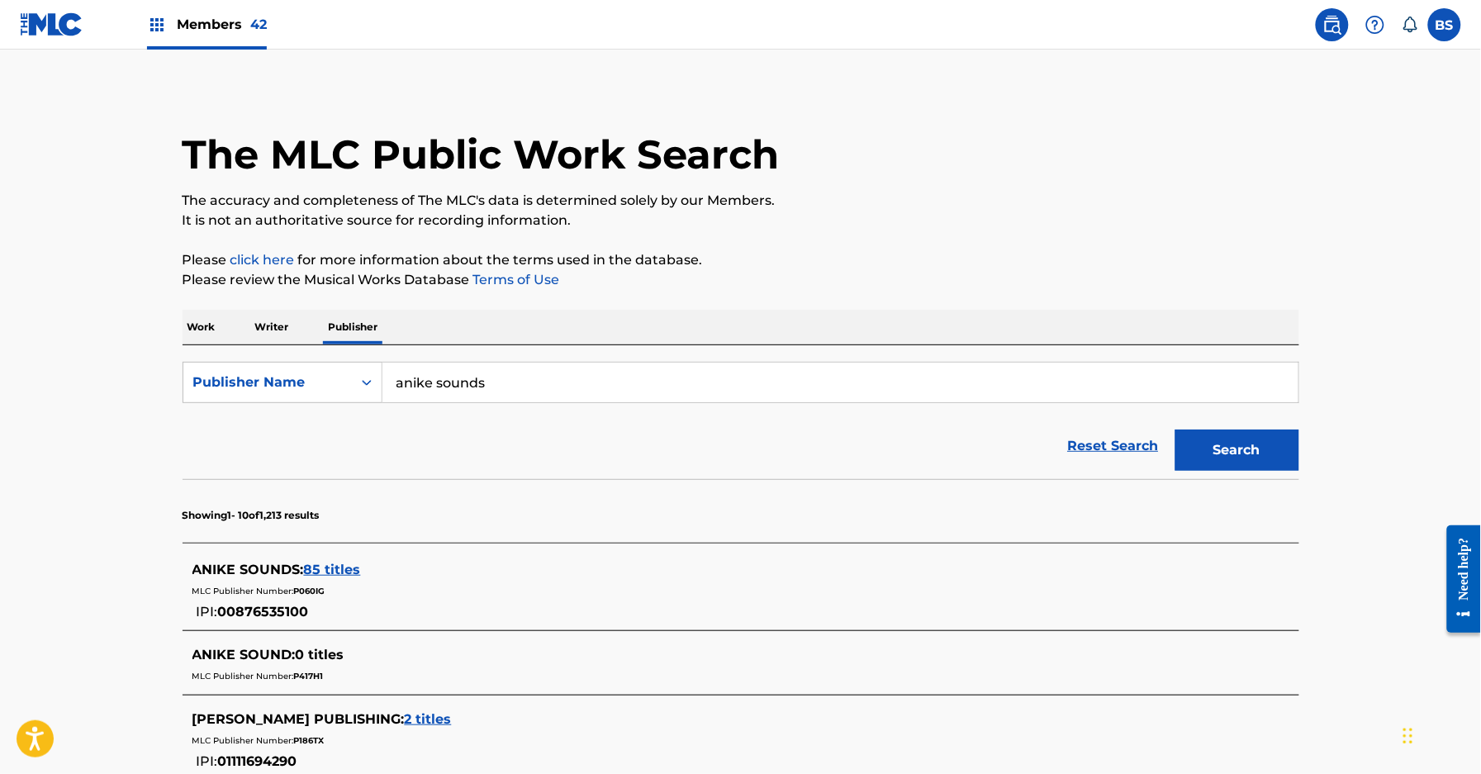
click at [326, 558] on div "ANIKE SOUNDS : 85 titles MLC Publisher Number: P060IG IPI: 00876535100" at bounding box center [741, 591] width 1117 height 78
click at [345, 569] on span "85 titles" at bounding box center [332, 570] width 57 height 16
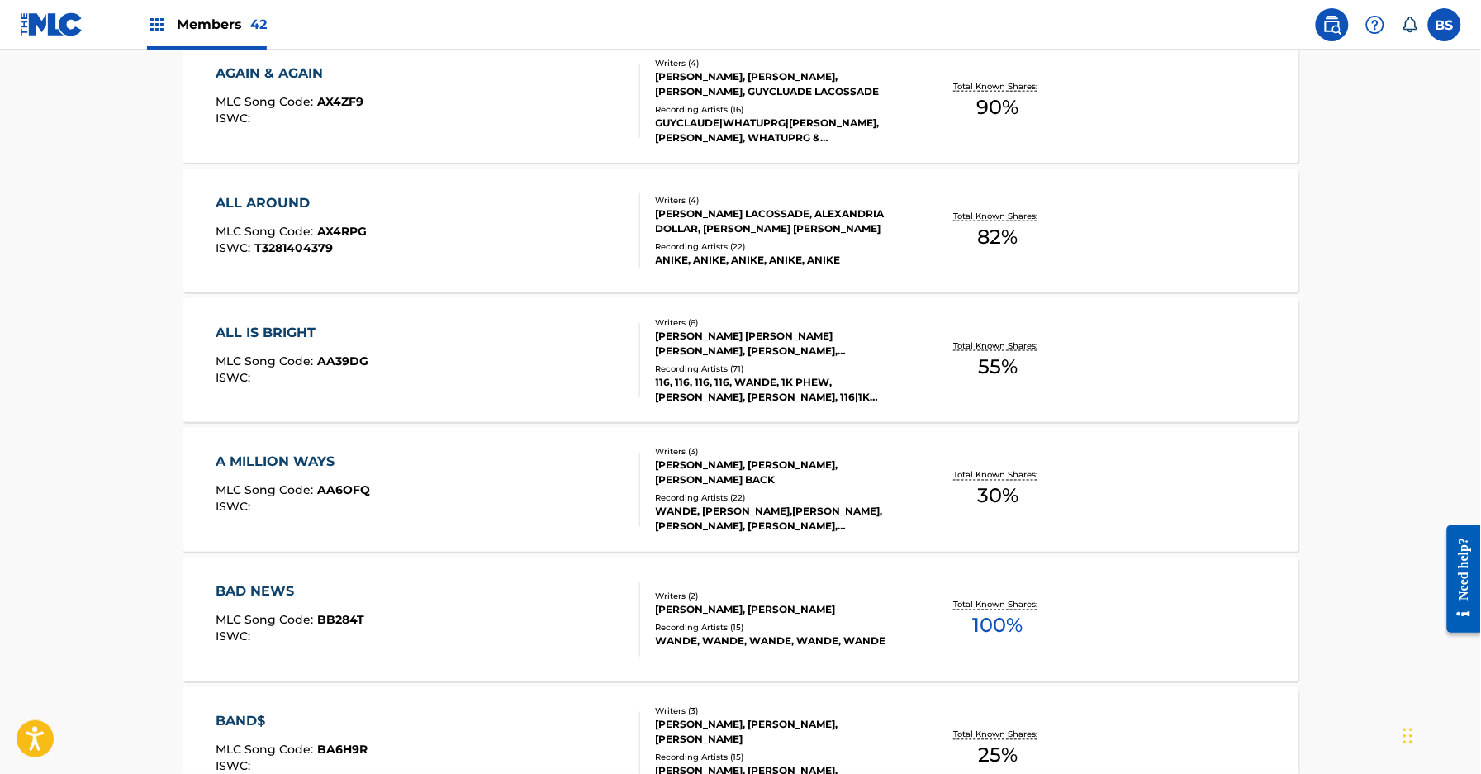
scroll to position [572, 0]
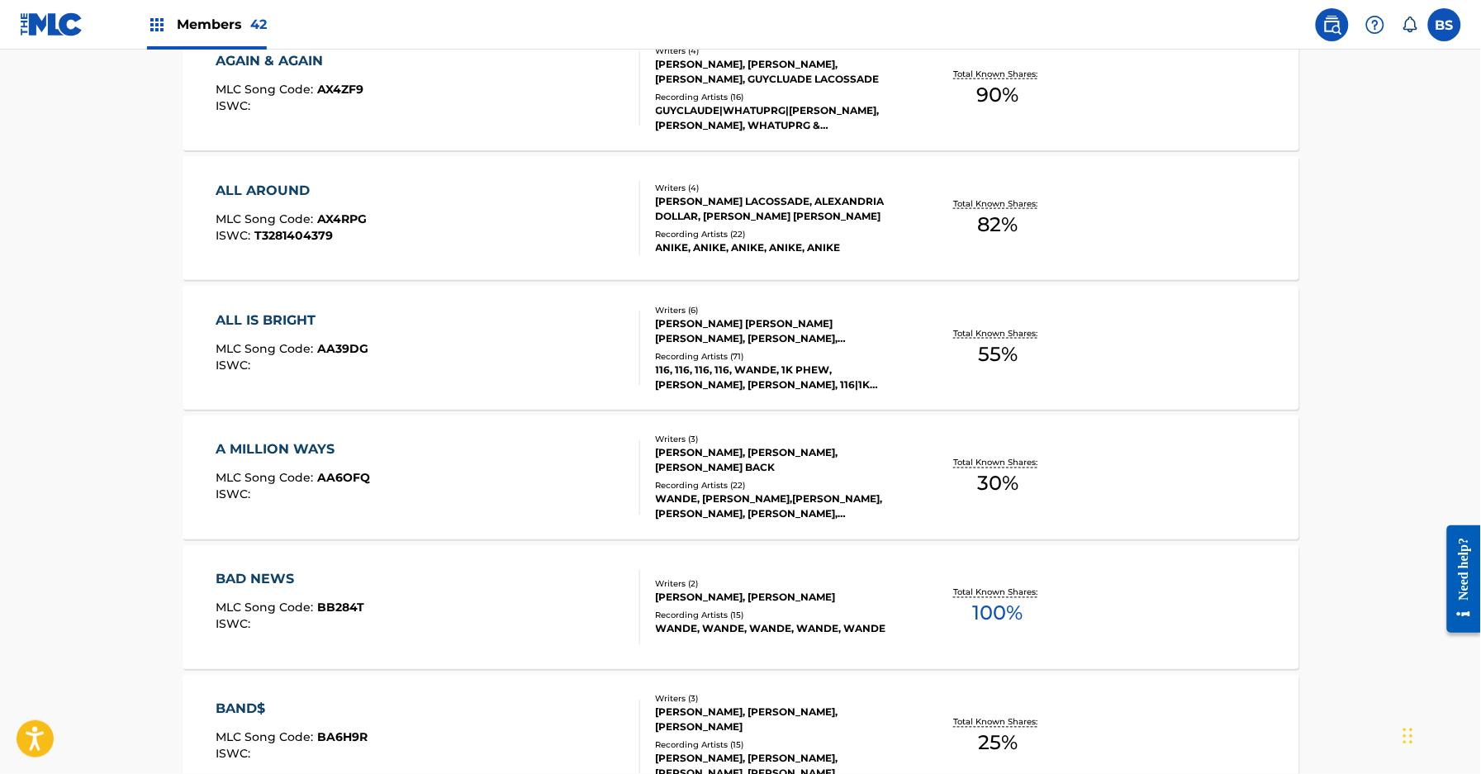
click at [573, 215] on div "ALL AROUND MLC Song Code : AX4RPG ISWC : T3281404379" at bounding box center [428, 218] width 424 height 74
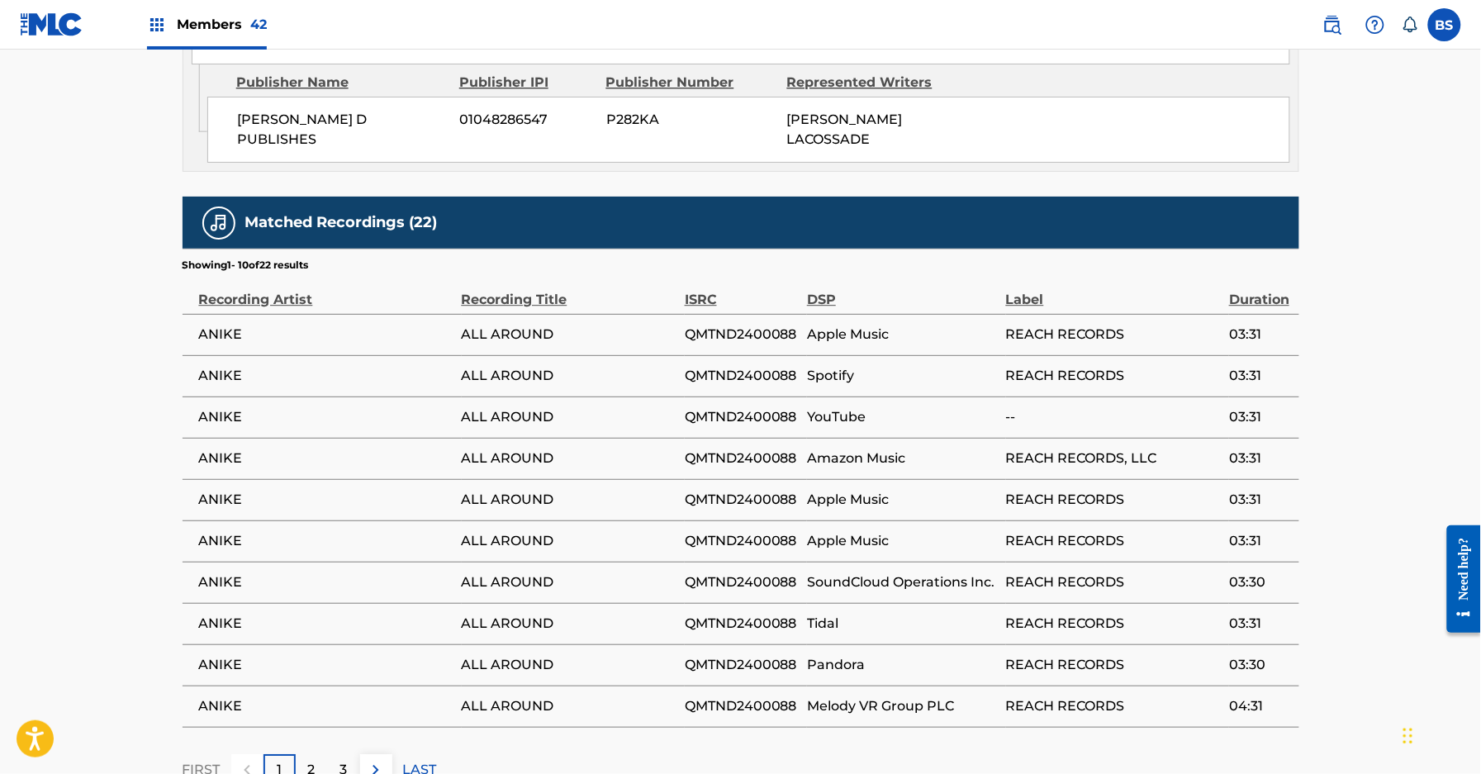
scroll to position [1426, 0]
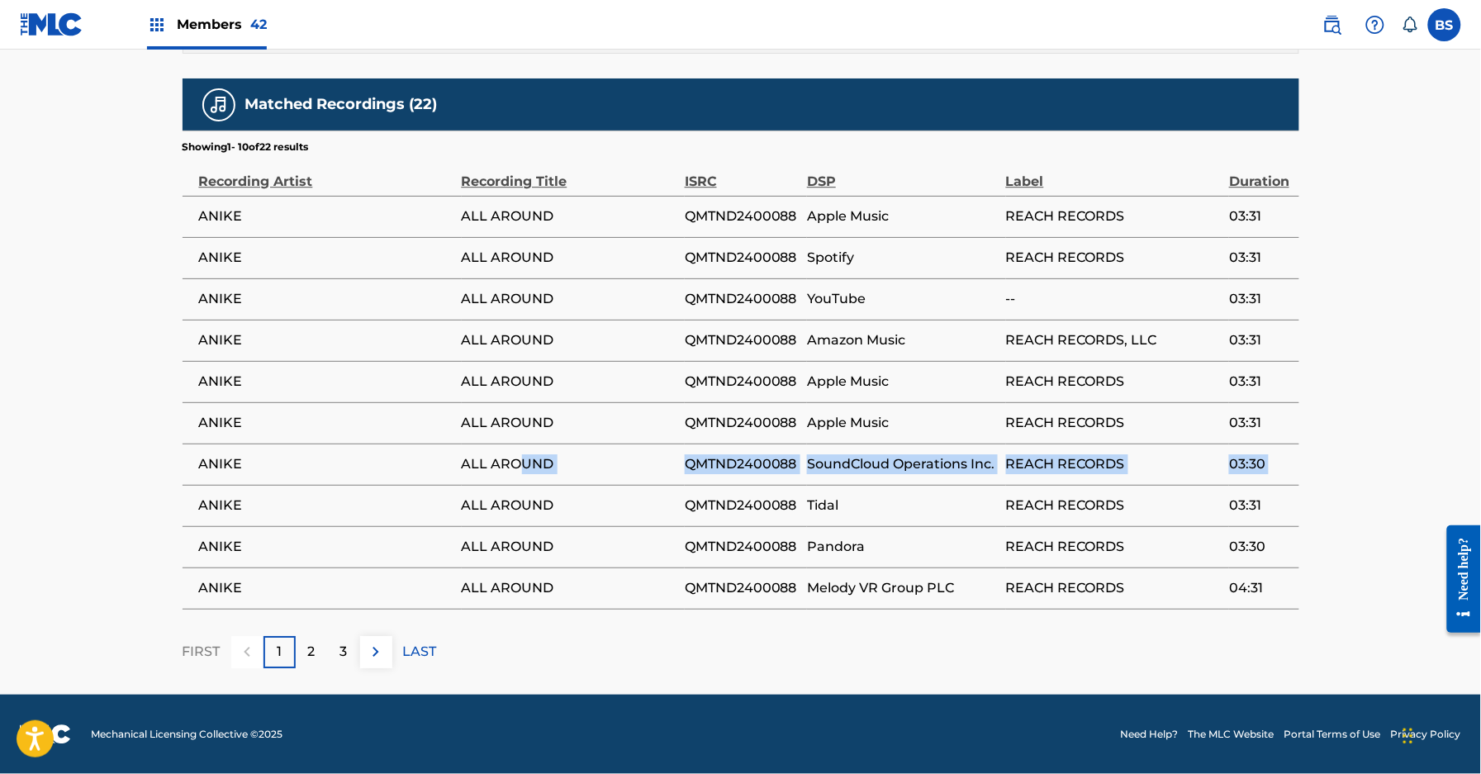
drag, startPoint x: 182, startPoint y: 486, endPoint x: 536, endPoint y: 467, distance: 354.8
click at [517, 466] on tbody "ANIKE ALL AROUND QMTND2400088 Apple Music REACH RECORDS 03:31 ANIKE ALL AROUND …" at bounding box center [741, 402] width 1117 height 413
drag, startPoint x: 560, startPoint y: 466, endPoint x: 595, endPoint y: 467, distance: 34.7
click at [562, 467] on span "ALL AROUND" at bounding box center [569, 464] width 215 height 20
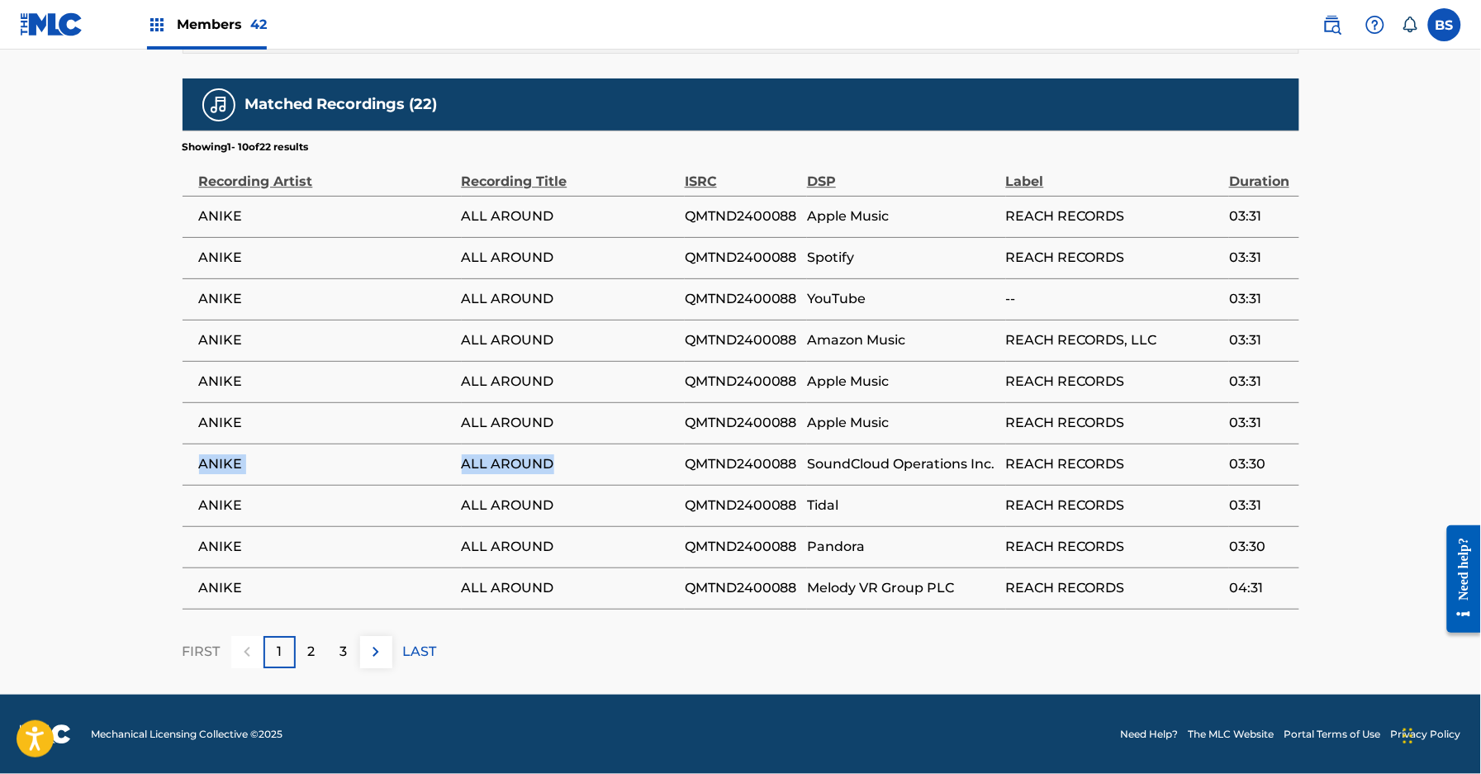
drag, startPoint x: 597, startPoint y: 467, endPoint x: 193, endPoint y: 468, distance: 403.8
click at [193, 468] on tr "ANIKE ALL AROUND QMTND2400088 SoundCloud Operations Inc. REACH RECORDS 03:30" at bounding box center [741, 463] width 1117 height 41
copy tr "ANIKE ALL AROUND"
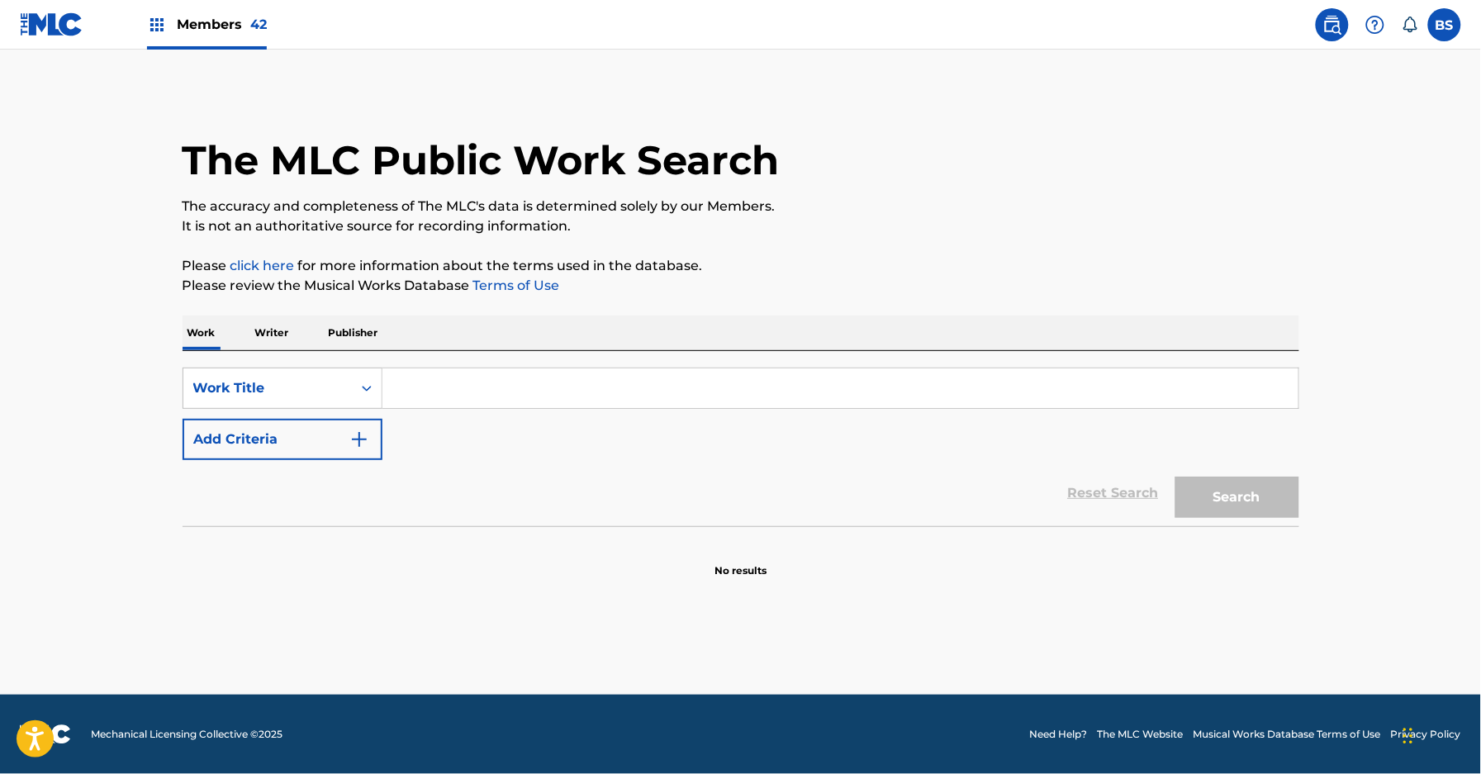
click at [258, 335] on p "Writer" at bounding box center [272, 332] width 44 height 35
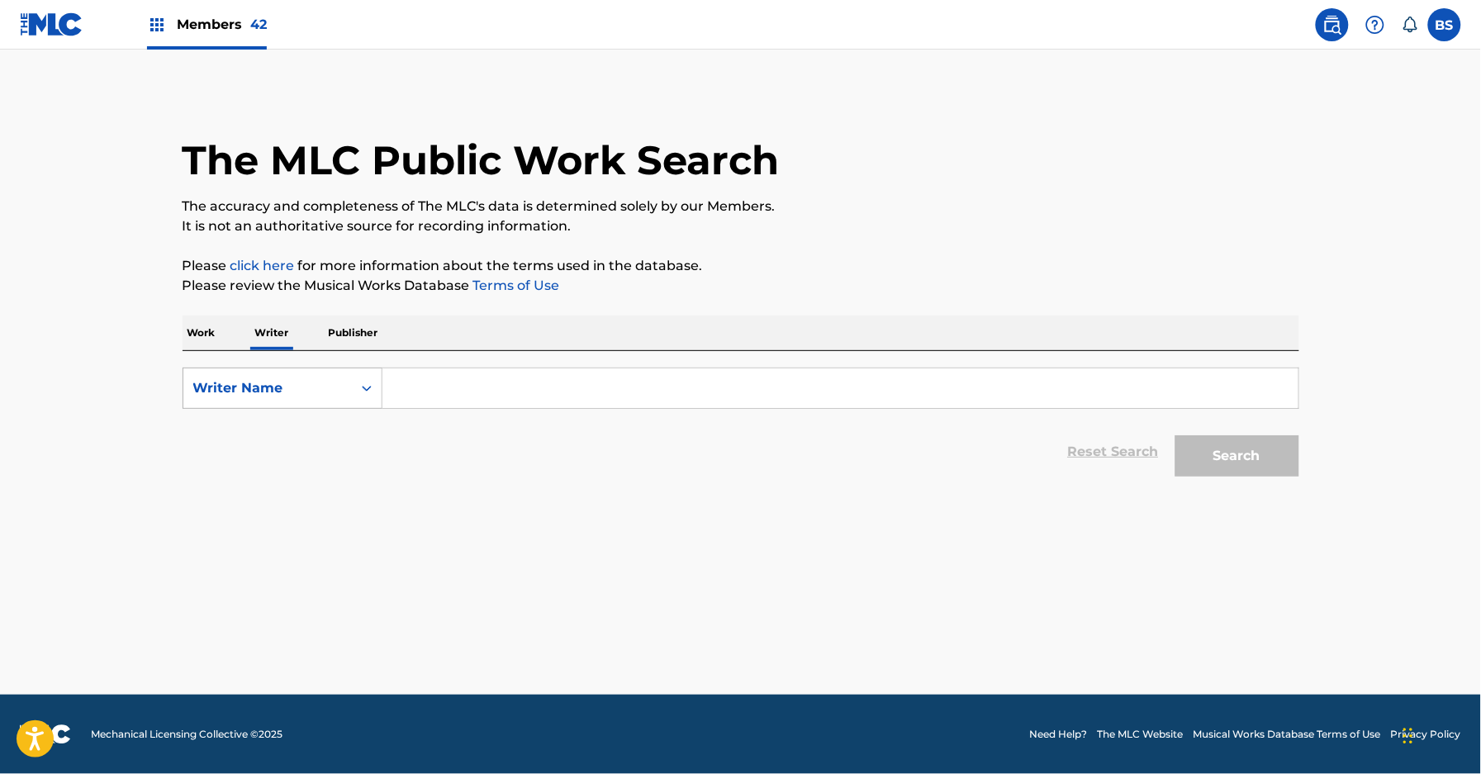
click at [281, 400] on div "Writer Name" at bounding box center [267, 387] width 168 height 31
drag, startPoint x: 276, startPoint y: 434, endPoint x: 306, endPoint y: 430, distance: 30.0
click at [277, 434] on div "Writer IPI" at bounding box center [282, 429] width 198 height 41
click at [429, 395] on input "Search Form" at bounding box center [840, 388] width 916 height 40
paste input "1126931467"
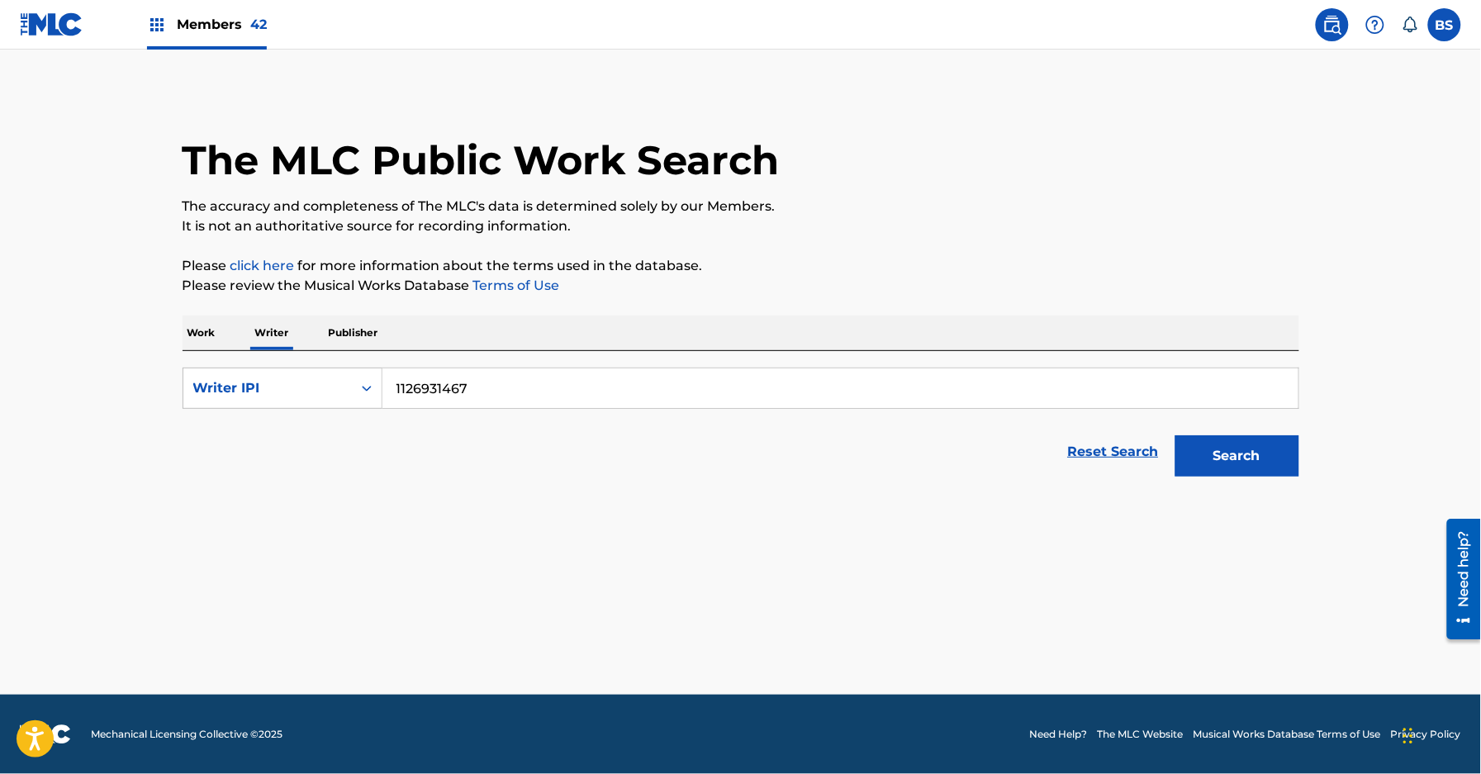
click at [394, 391] on input "1126931467" at bounding box center [840, 388] width 916 height 40
type input "01126931467"
click at [1175, 435] on button "Search" at bounding box center [1237, 455] width 124 height 41
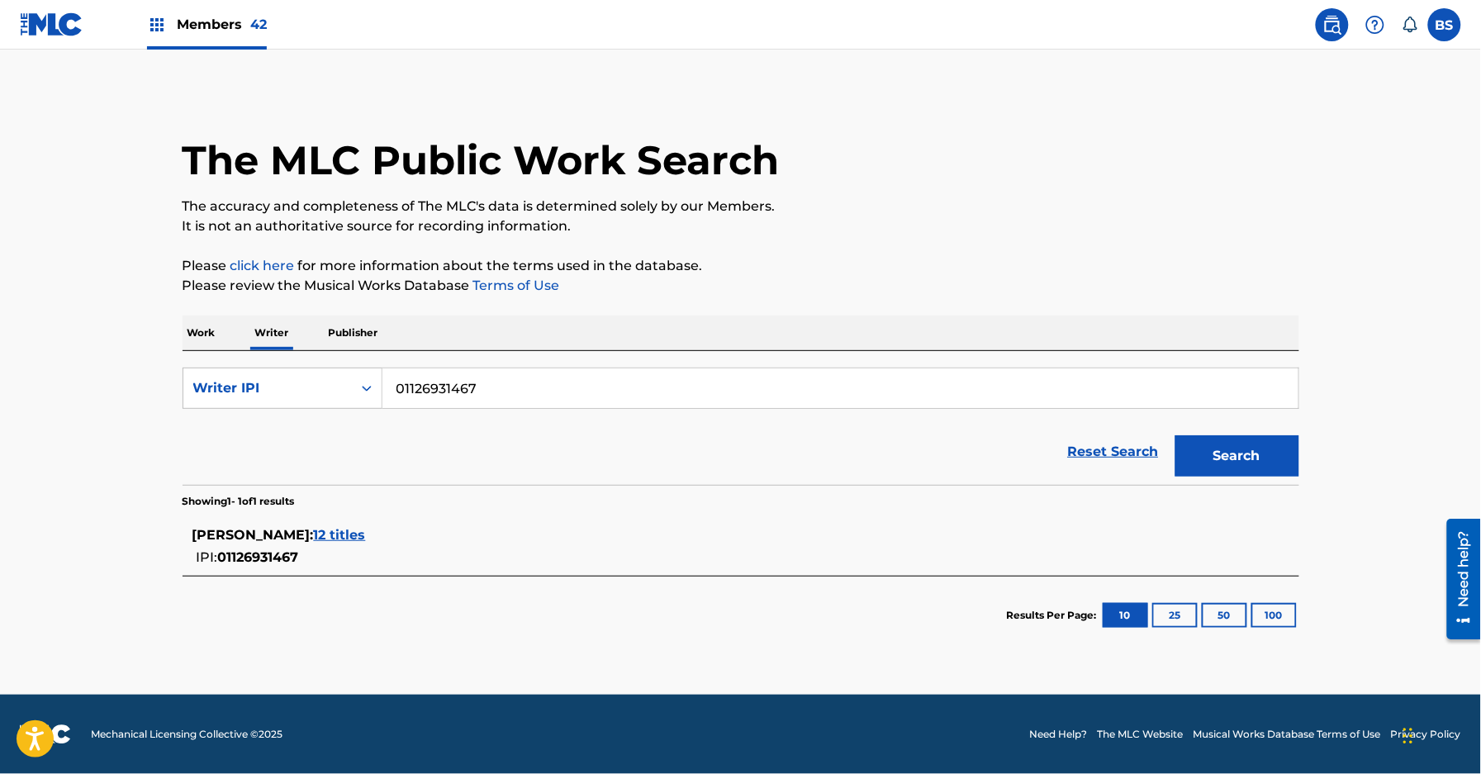
click at [341, 537] on span "12 titles" at bounding box center [340, 535] width 52 height 16
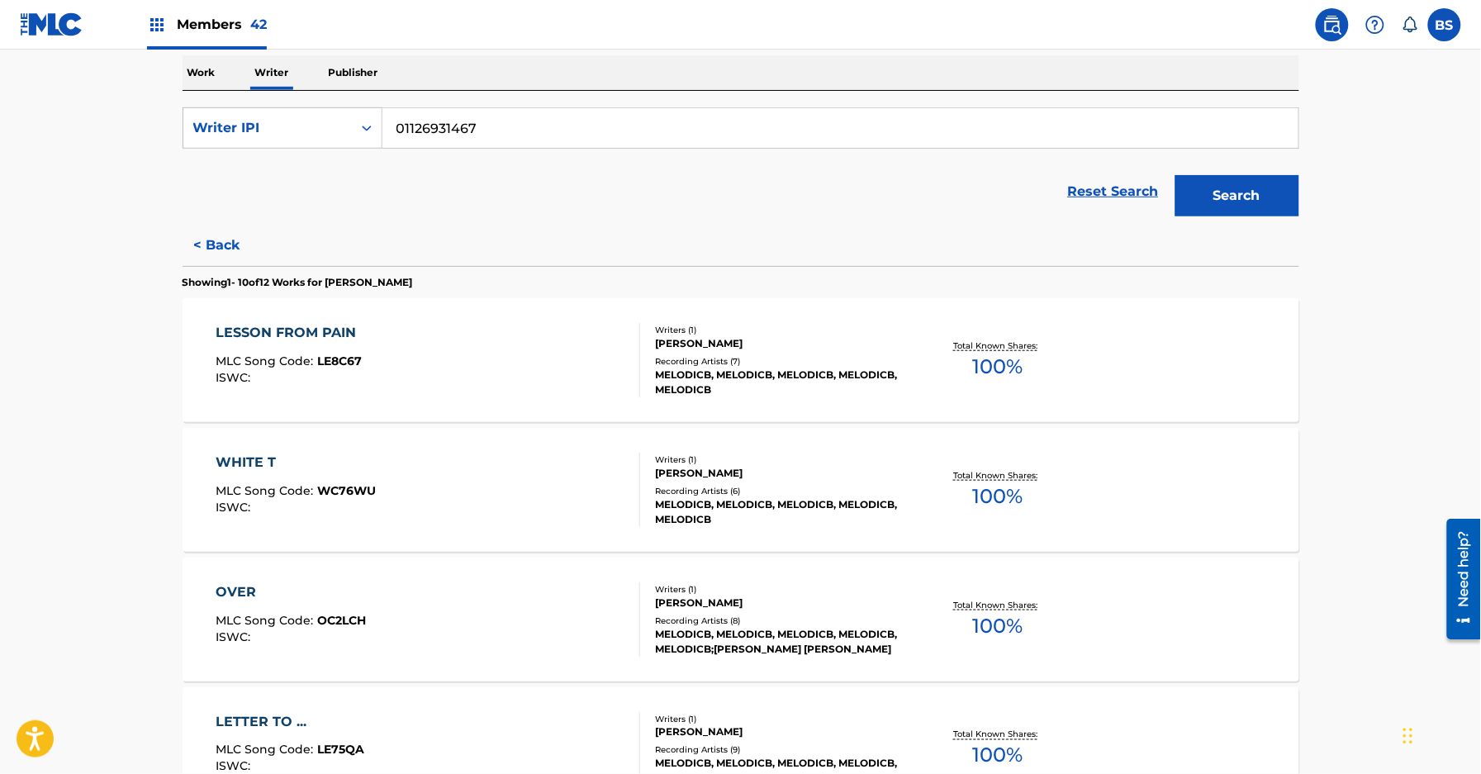
scroll to position [261, 0]
click at [604, 353] on div "LESSON FROM PAIN MLC Song Code : LE8C67 ISWC :" at bounding box center [428, 359] width 424 height 74
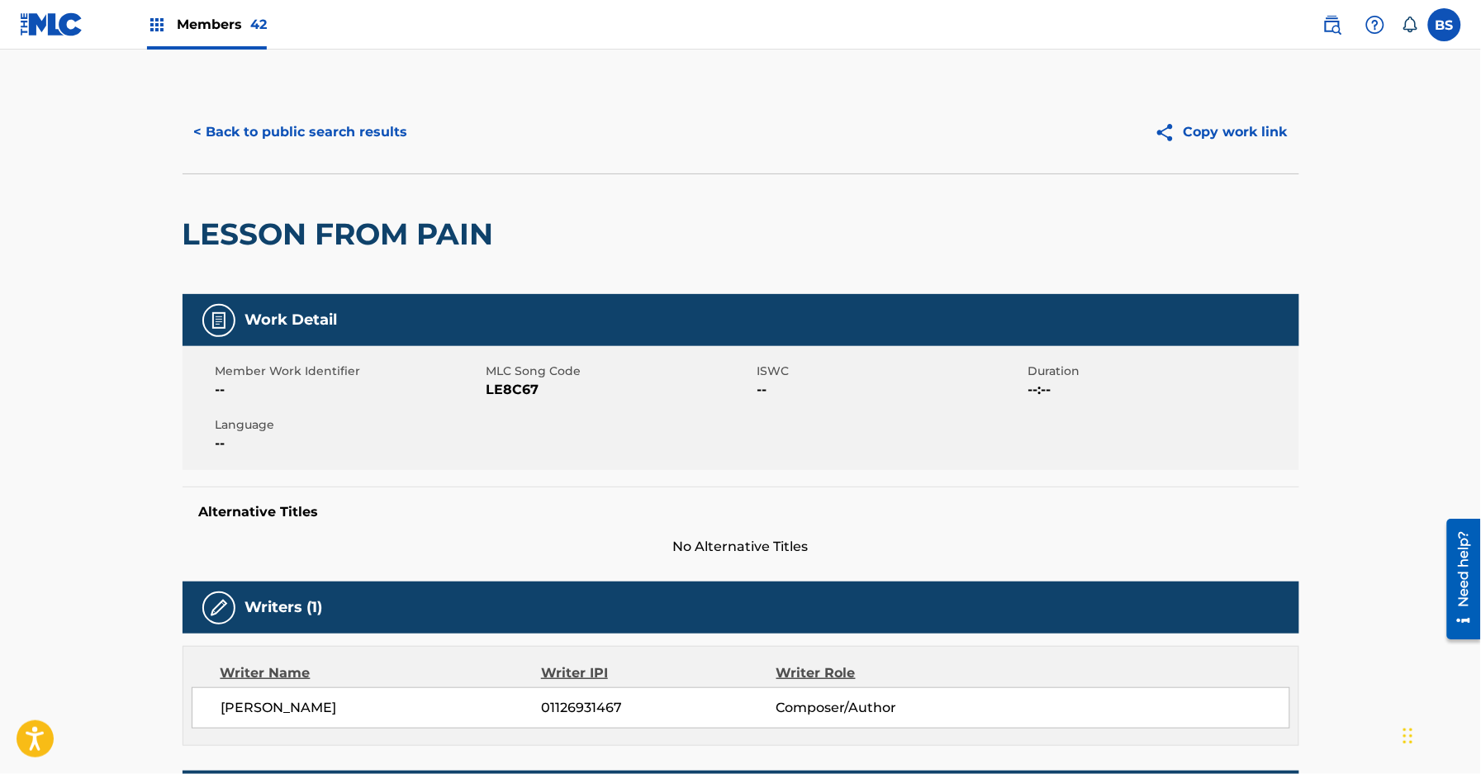
drag, startPoint x: 349, startPoint y: 121, endPoint x: 354, endPoint y: 133, distance: 12.6
click at [350, 126] on button "< Back to public search results" at bounding box center [301, 131] width 237 height 41
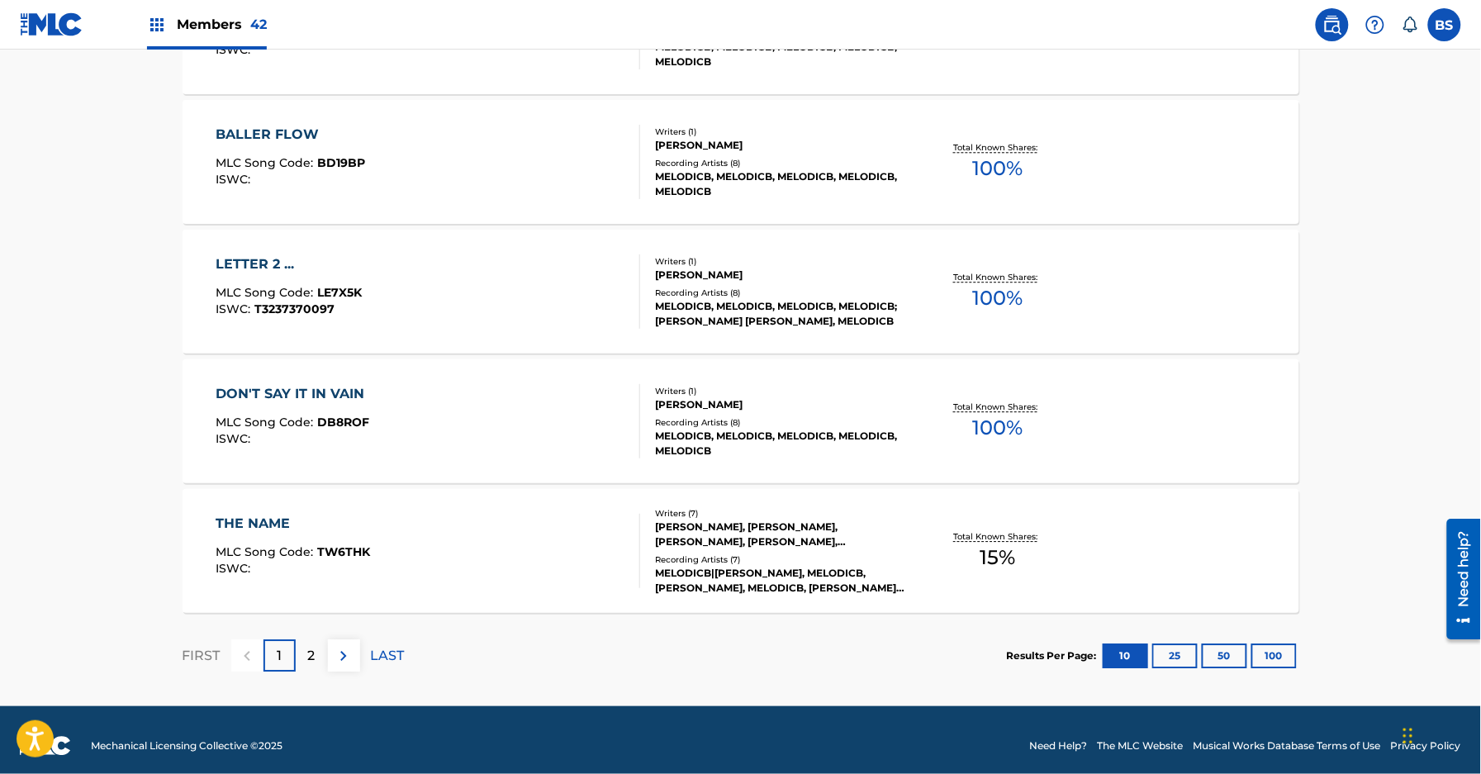
scroll to position [1237, 0]
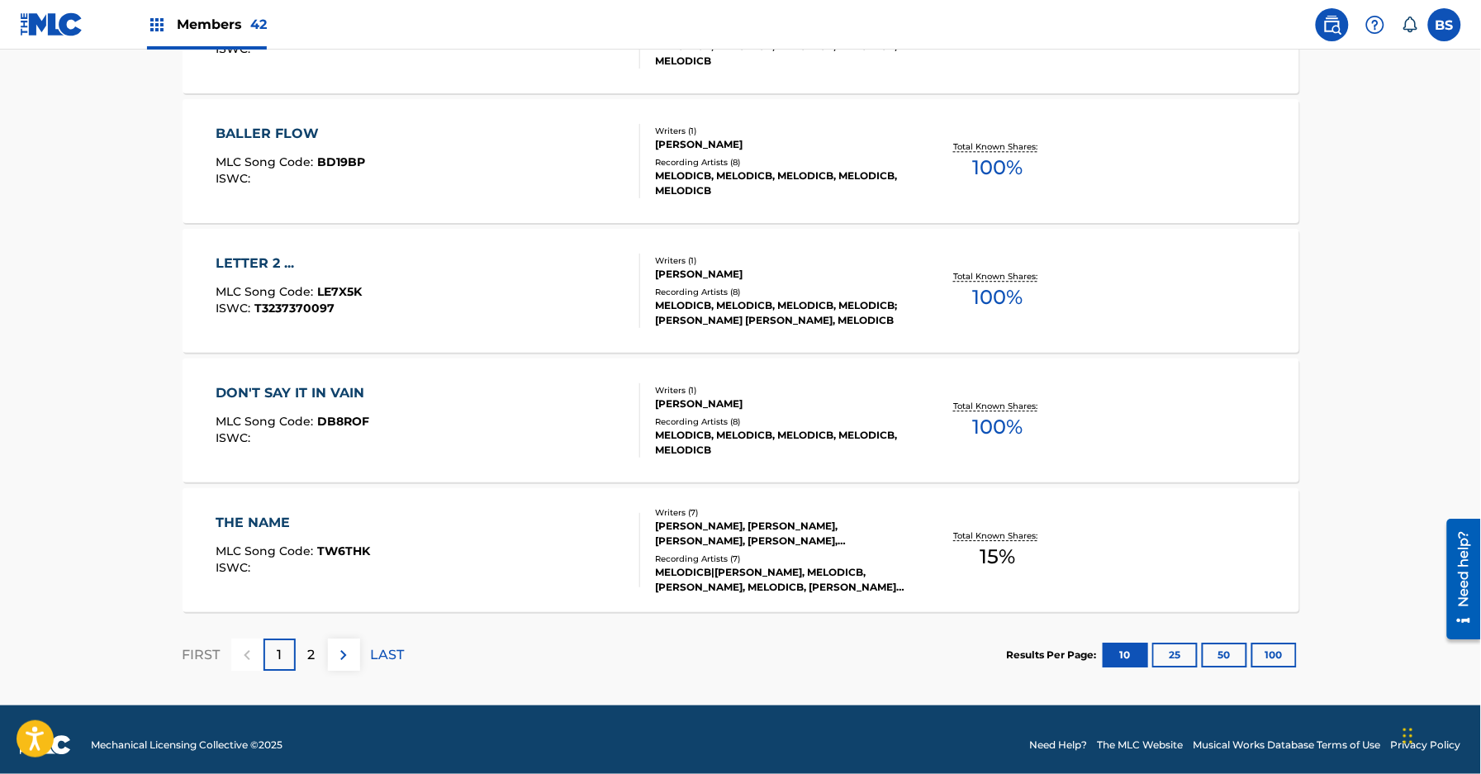
click at [499, 532] on div "THE NAME MLC Song Code : TW6THK ISWC :" at bounding box center [428, 550] width 424 height 74
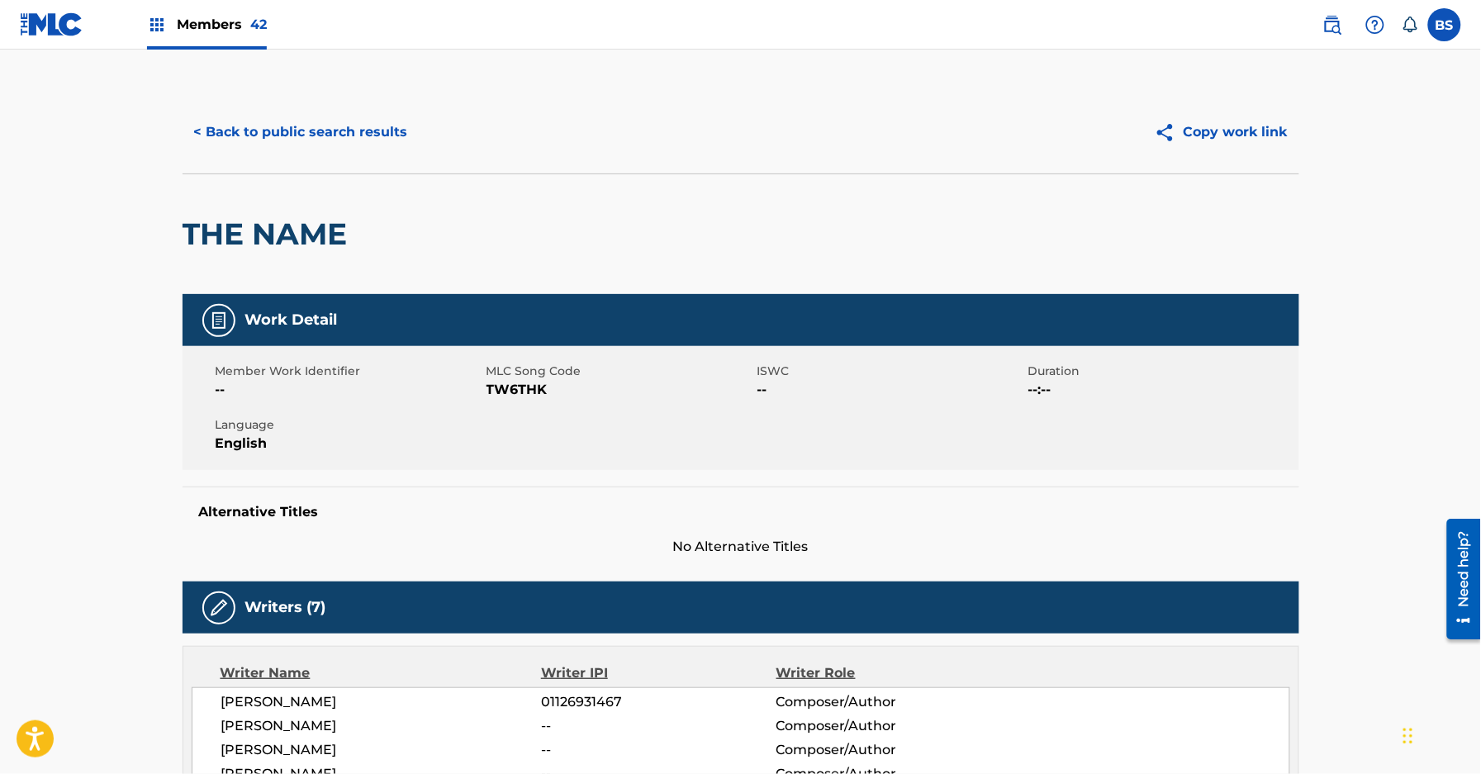
drag, startPoint x: 366, startPoint y: 123, endPoint x: 372, endPoint y: 132, distance: 10.8
click at [367, 126] on button "< Back to public search results" at bounding box center [301, 131] width 237 height 41
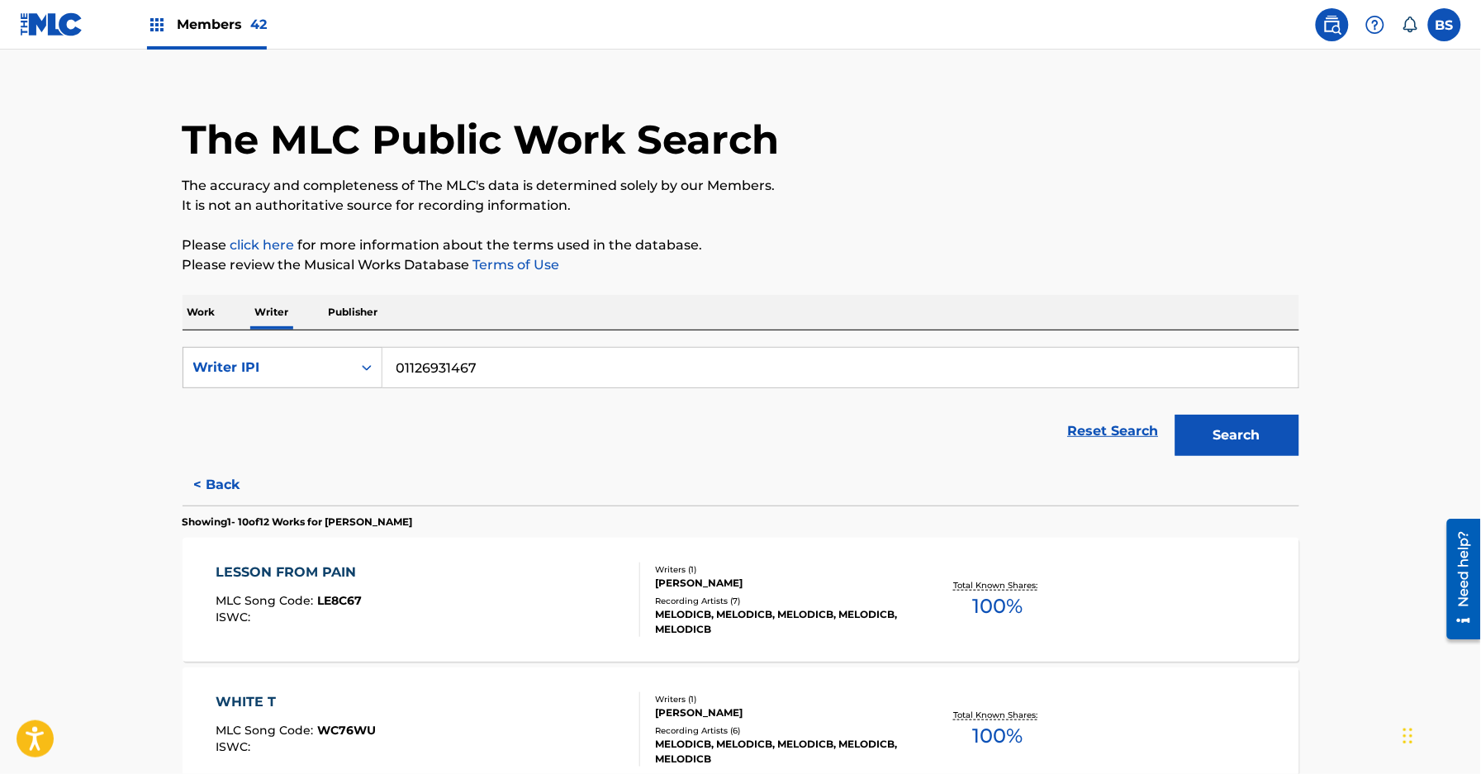
scroll to position [1248, 0]
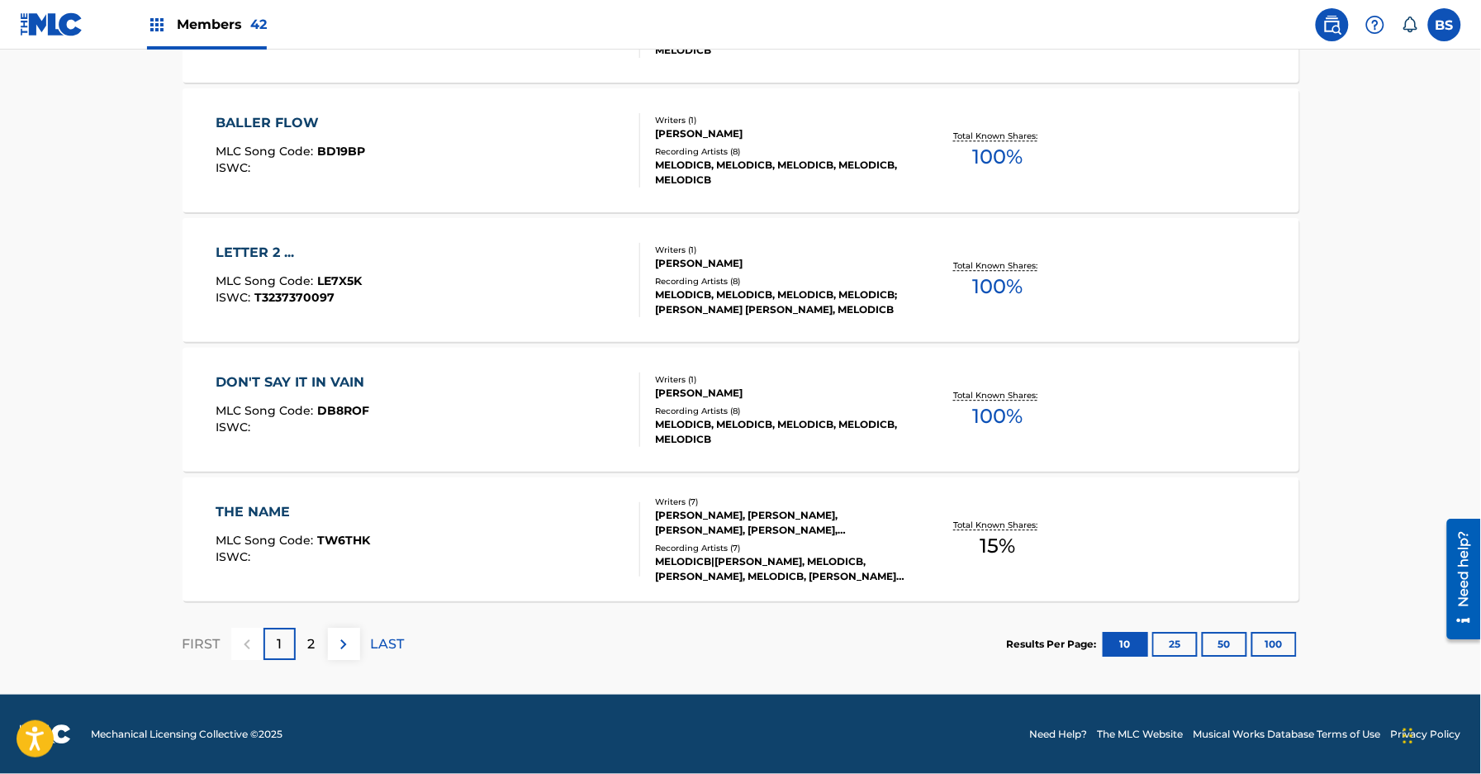
click at [1180, 646] on button "25" at bounding box center [1174, 644] width 45 height 25
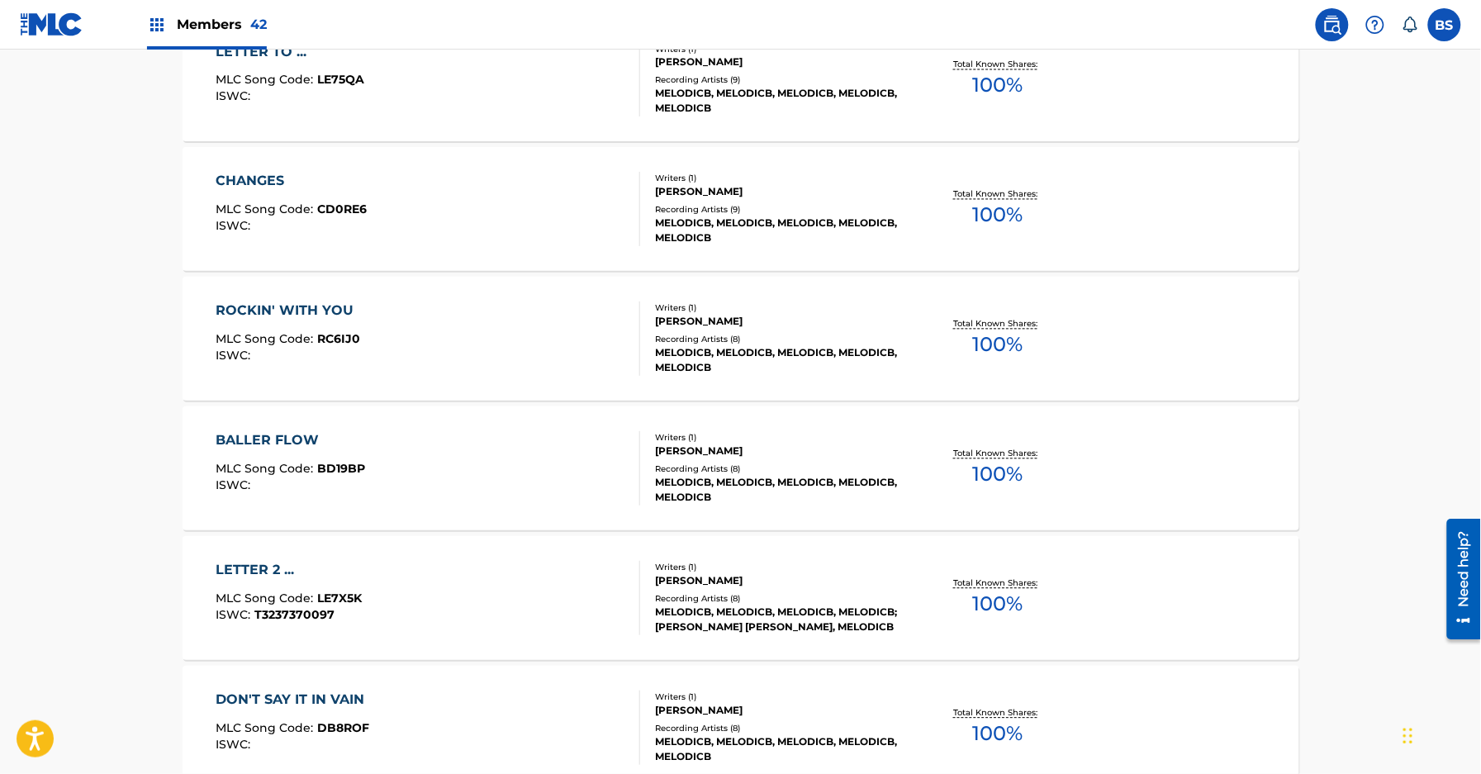
scroll to position [0, 0]
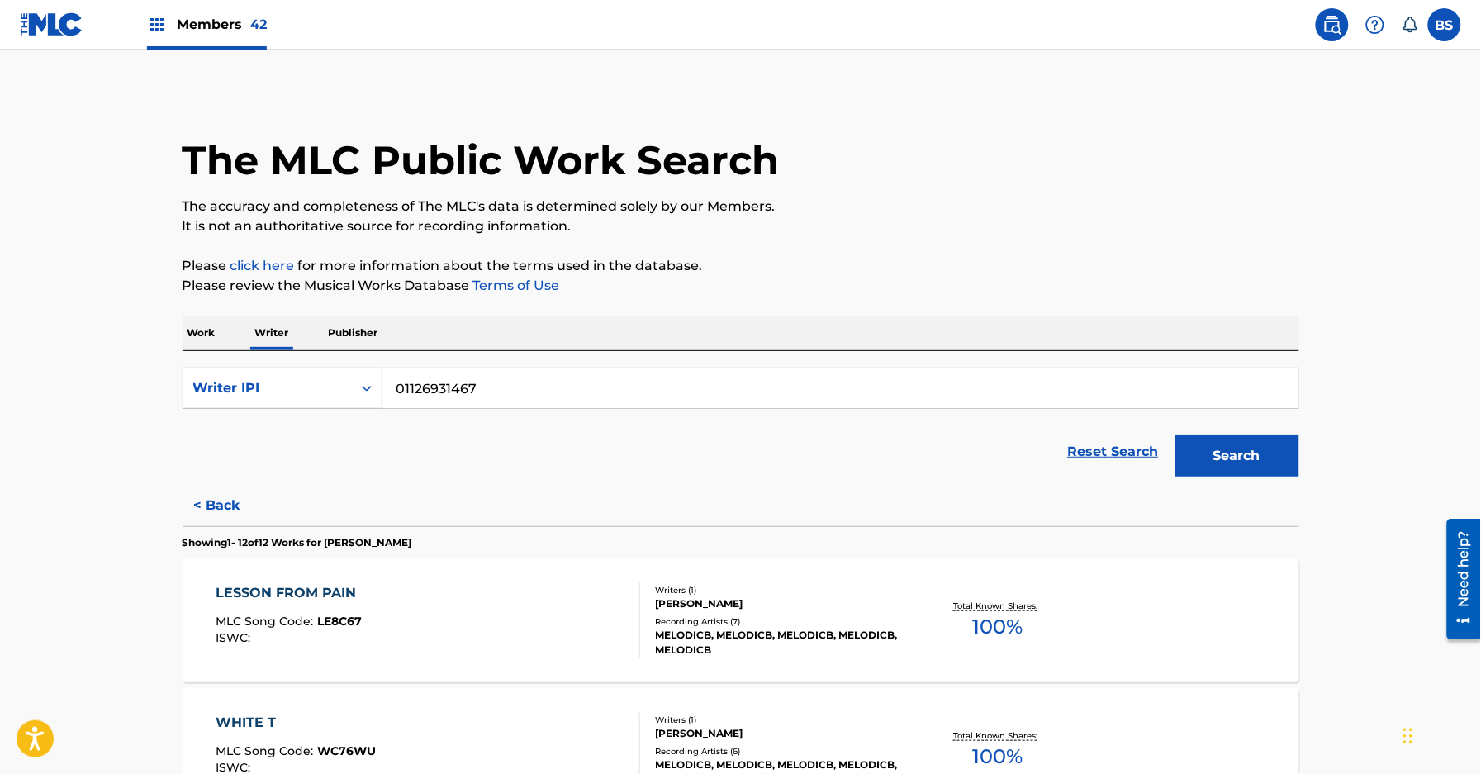
click at [255, 382] on div "Writer IPI" at bounding box center [267, 388] width 149 height 20
drag, startPoint x: 264, startPoint y: 420, endPoint x: 284, endPoint y: 422, distance: 19.9
click at [268, 421] on div "Writer Name" at bounding box center [282, 429] width 198 height 41
drag, startPoint x: 434, startPoint y: 384, endPoint x: 482, endPoint y: 394, distance: 48.9
click at [434, 384] on input "Search Form" at bounding box center [840, 388] width 916 height 40
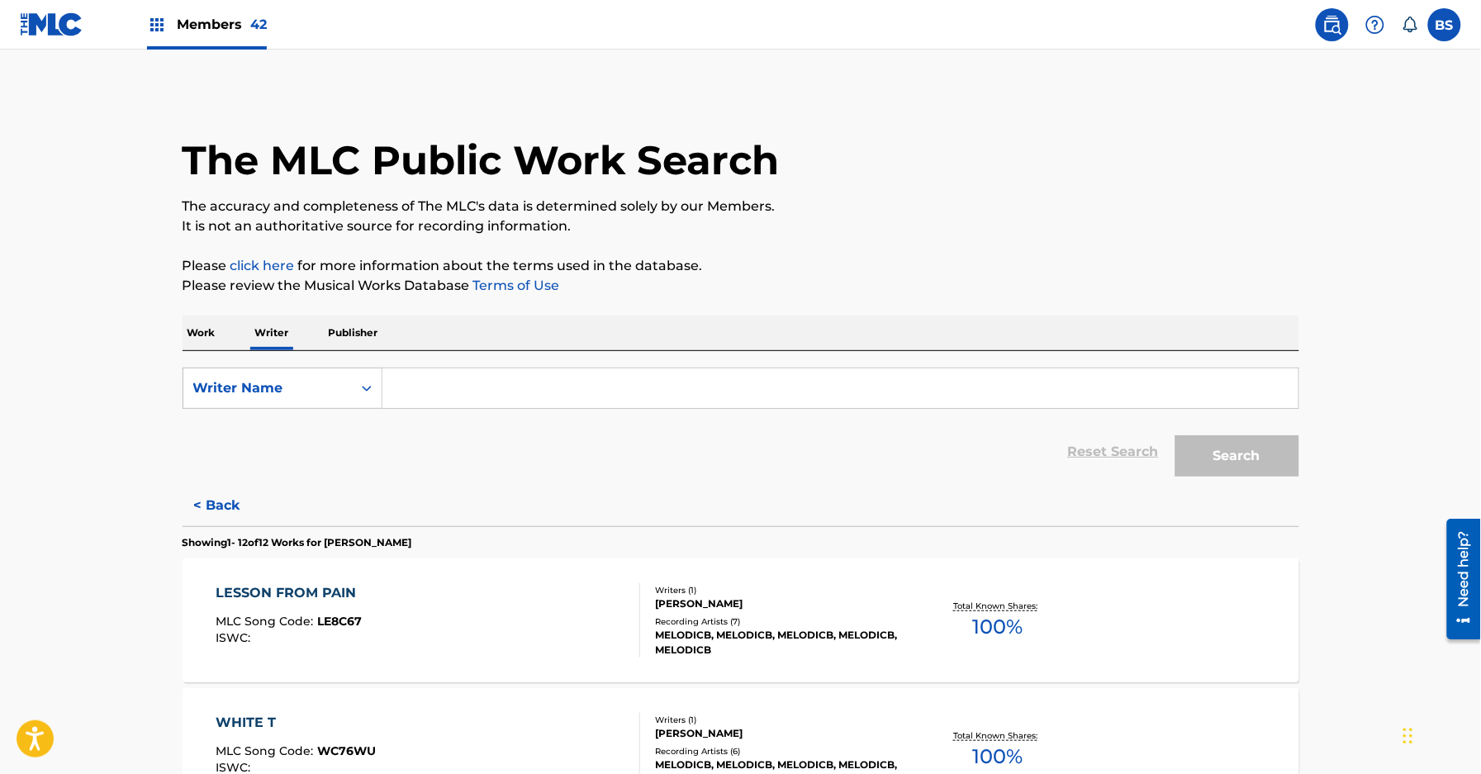
paste input "GIBBS BRAXTON MONTRELL"
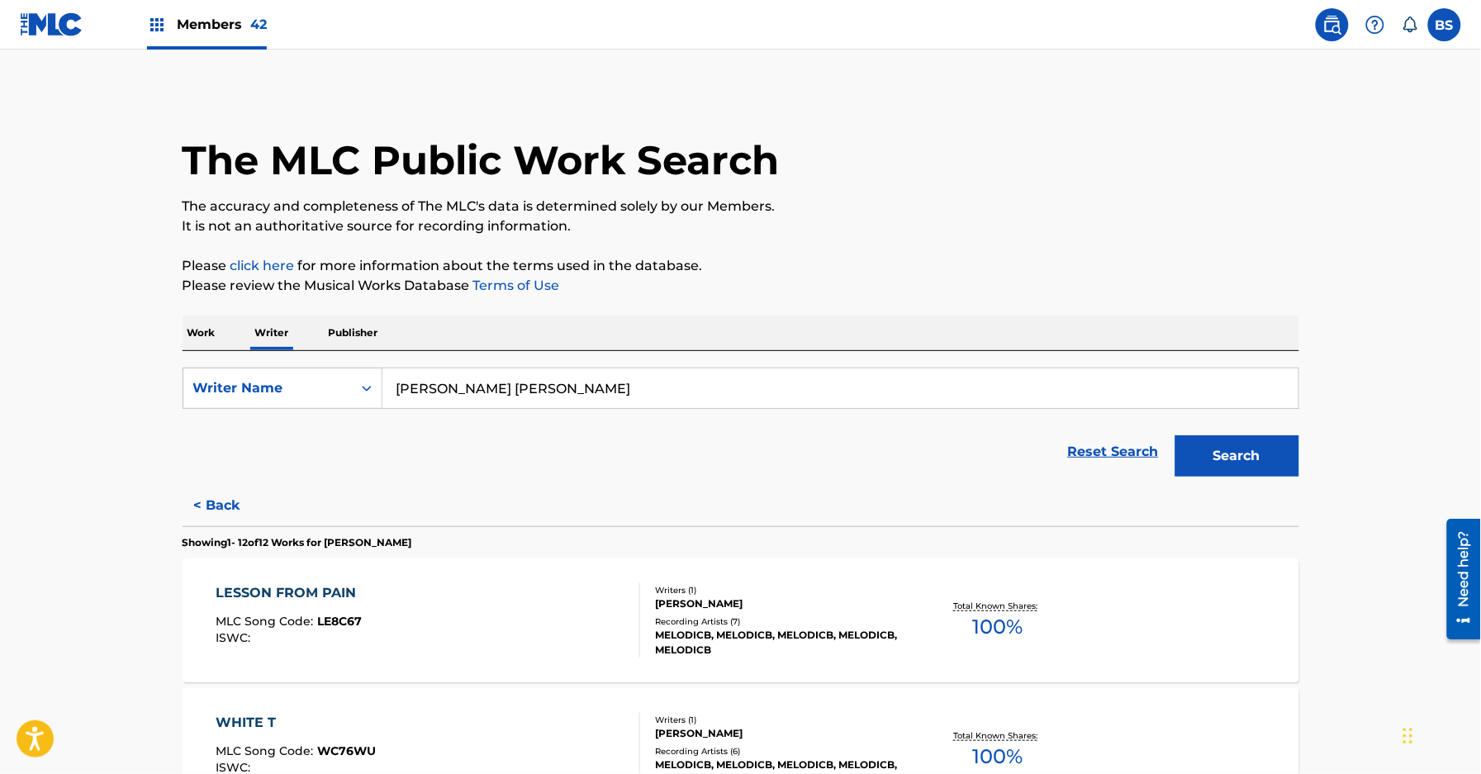
type input "GIBBS BRAXTON MONTRELL"
drag, startPoint x: 1217, startPoint y: 446, endPoint x: 1094, endPoint y: 440, distance: 123.2
click at [1217, 446] on button "Search" at bounding box center [1237, 455] width 124 height 41
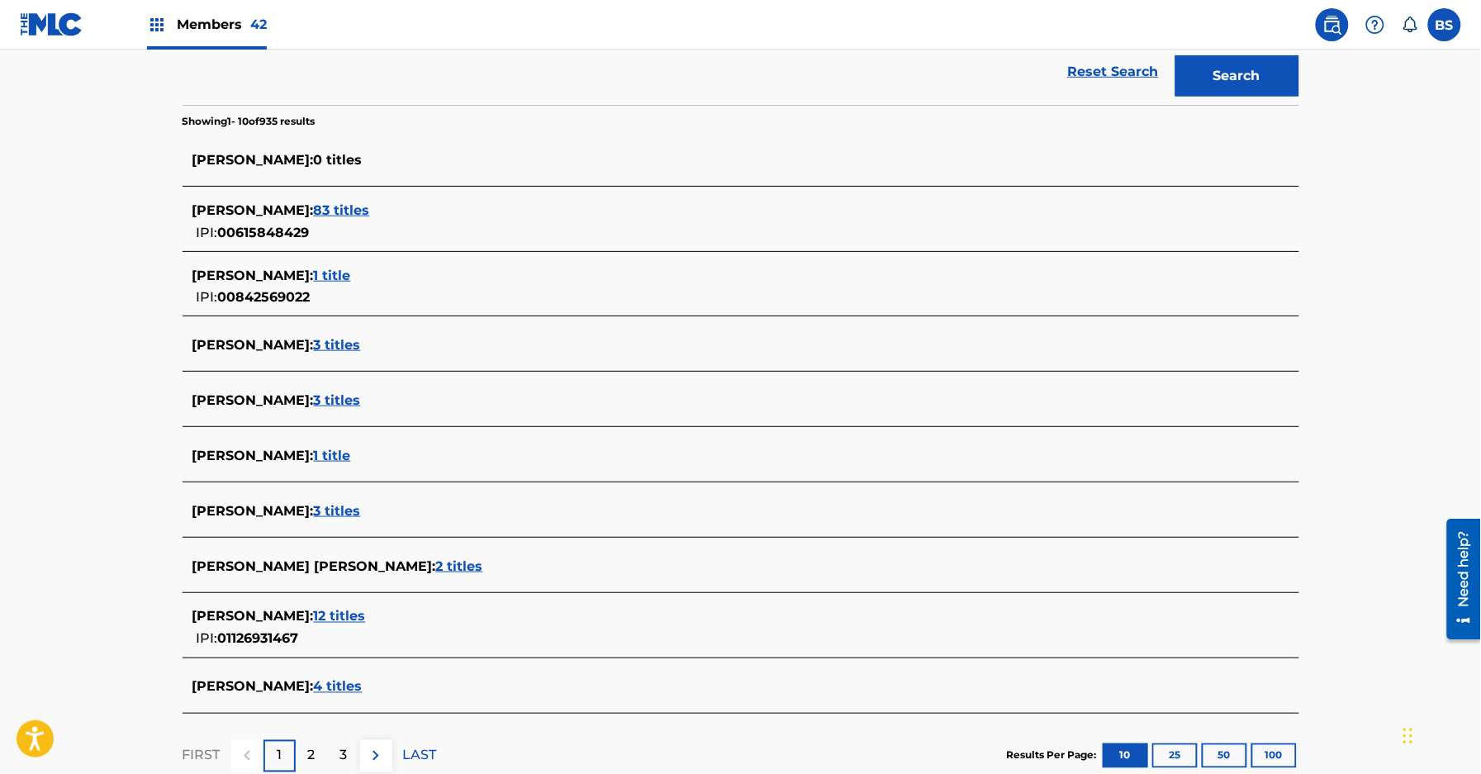
scroll to position [403, 0]
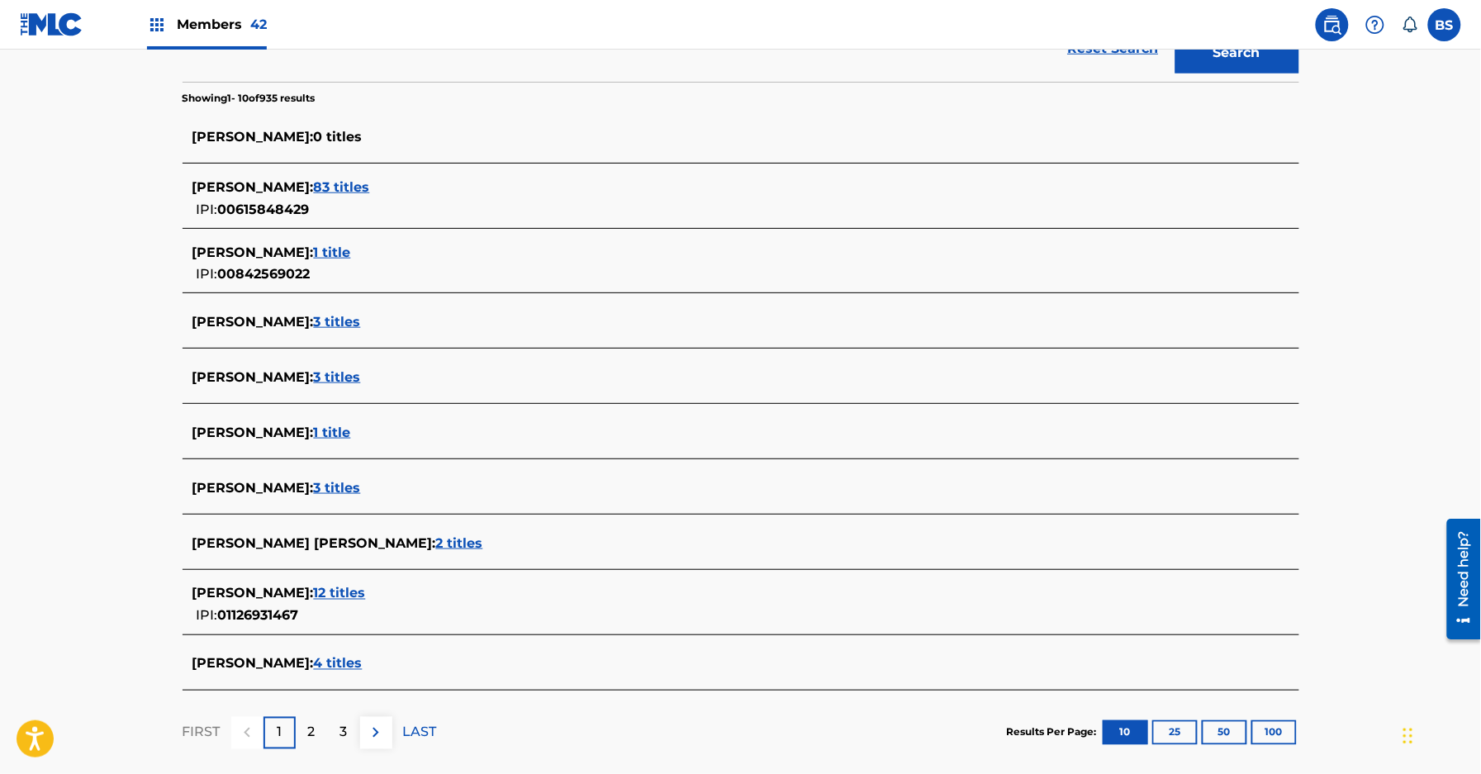
click at [329, 661] on span "4 titles" at bounding box center [338, 664] width 49 height 16
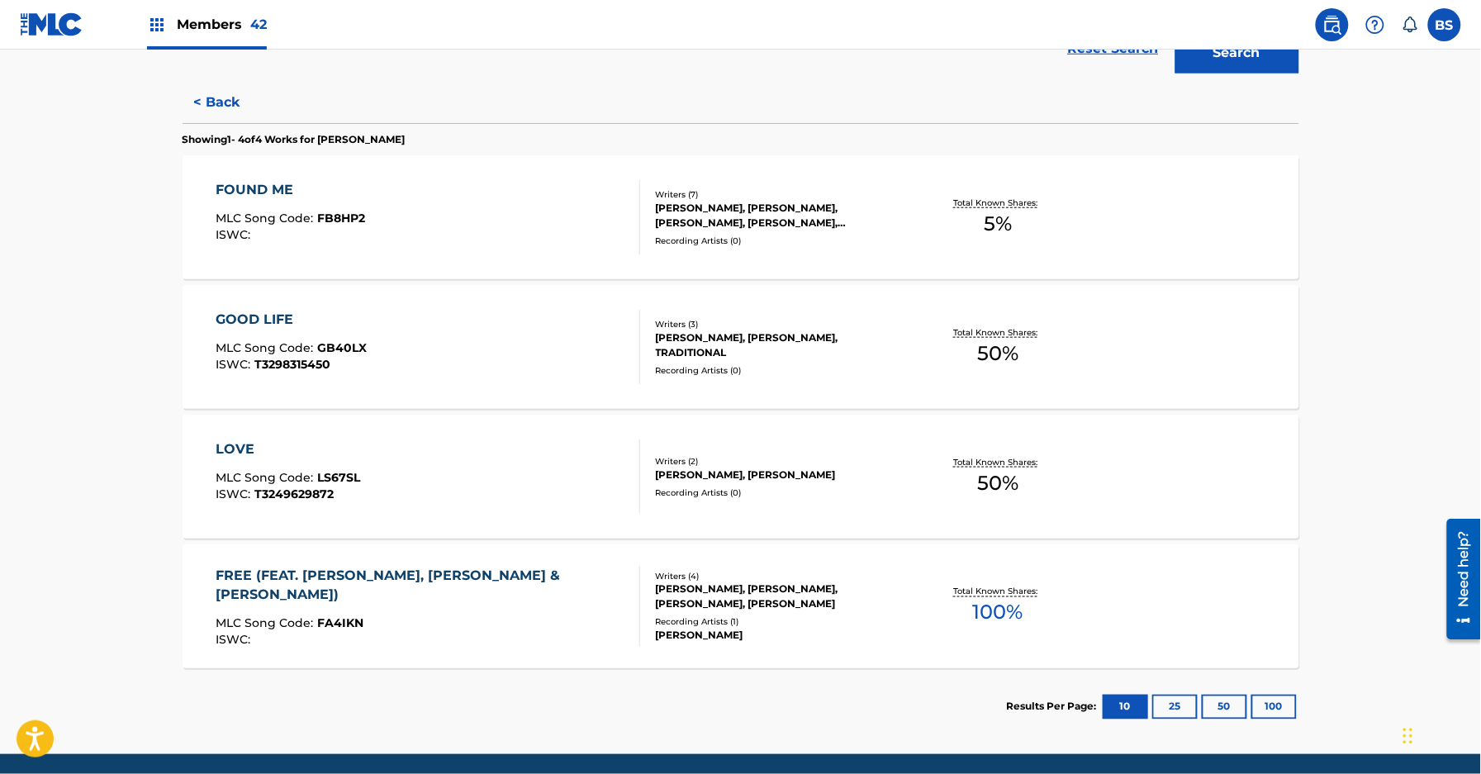
drag, startPoint x: 201, startPoint y: 102, endPoint x: 285, endPoint y: 126, distance: 87.6
click at [206, 102] on button "< Back" at bounding box center [232, 102] width 99 height 41
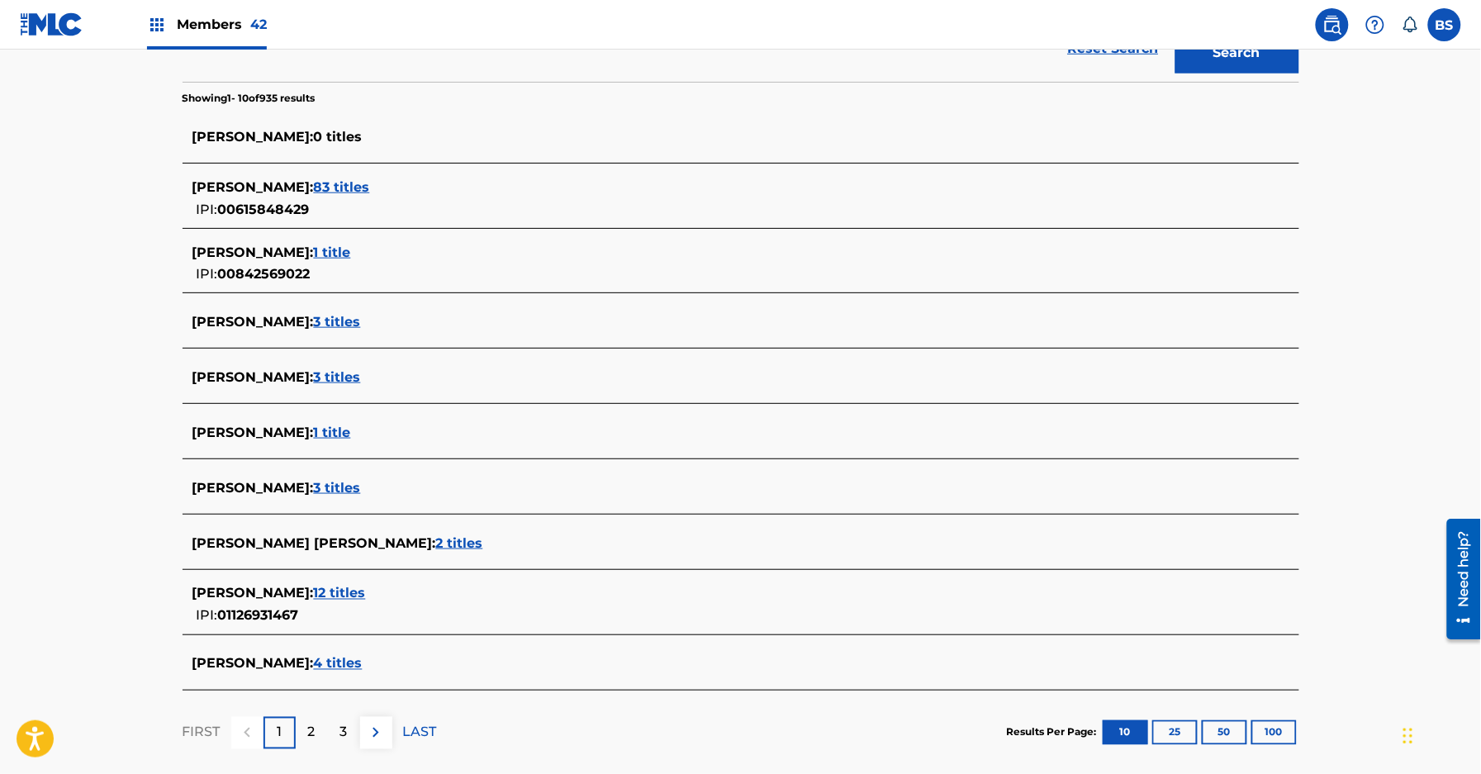
scroll to position [0, 0]
